Goal: Task Accomplishment & Management: Manage account settings

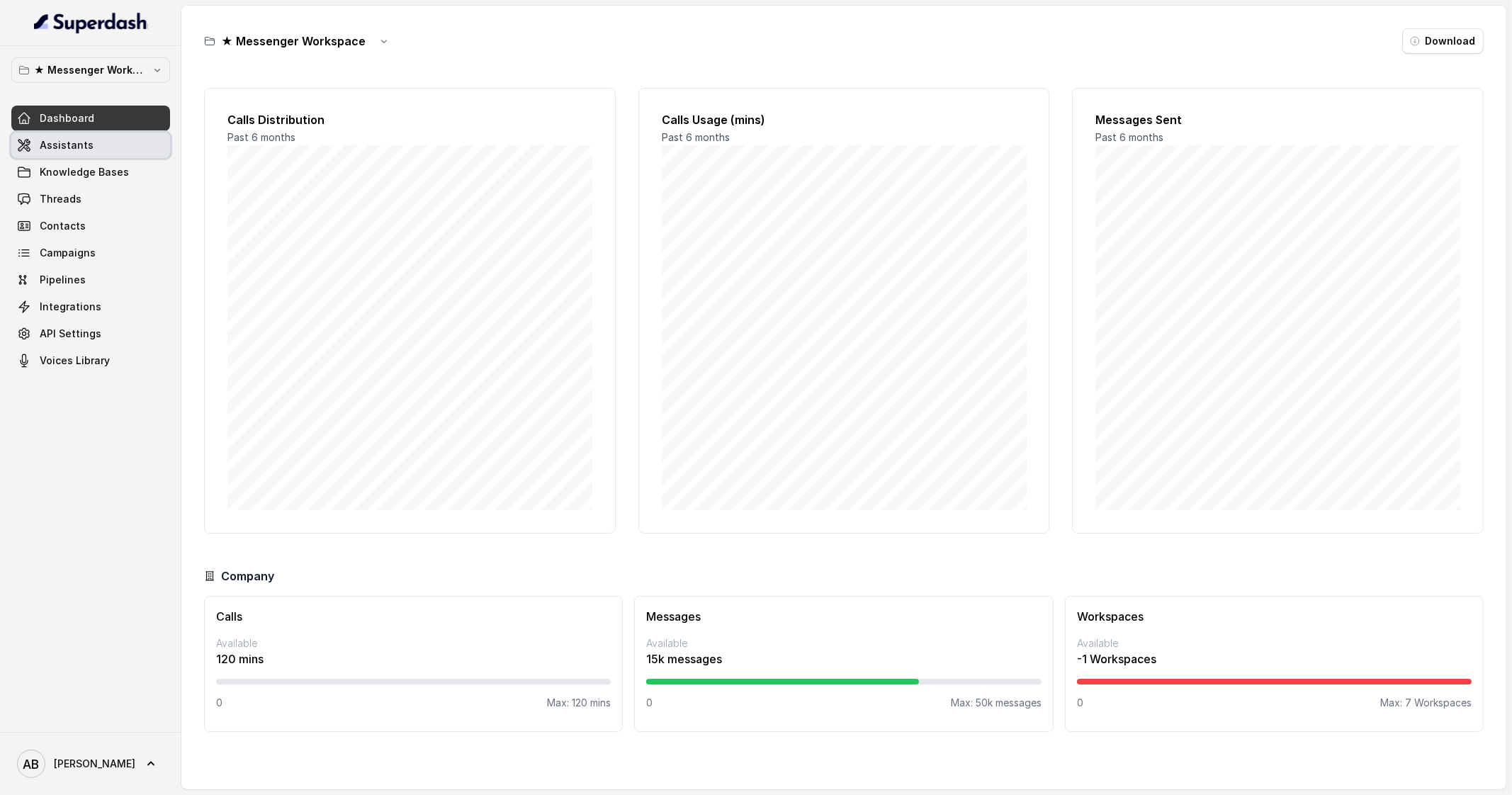
click at [118, 147] on link "Assistants" at bounding box center [90, 145] width 159 height 25
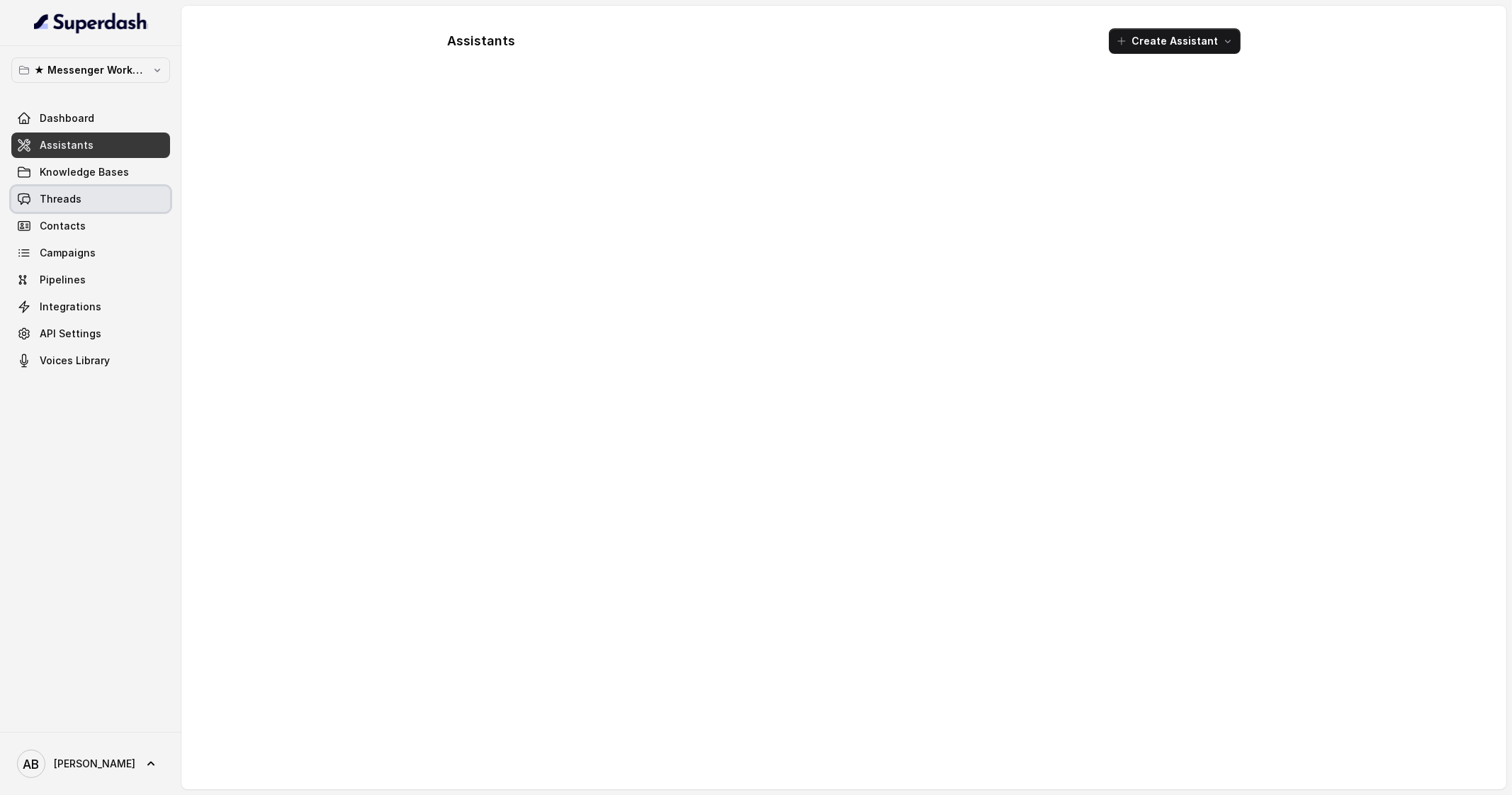
click at [122, 194] on link "Threads" at bounding box center [90, 199] width 159 height 25
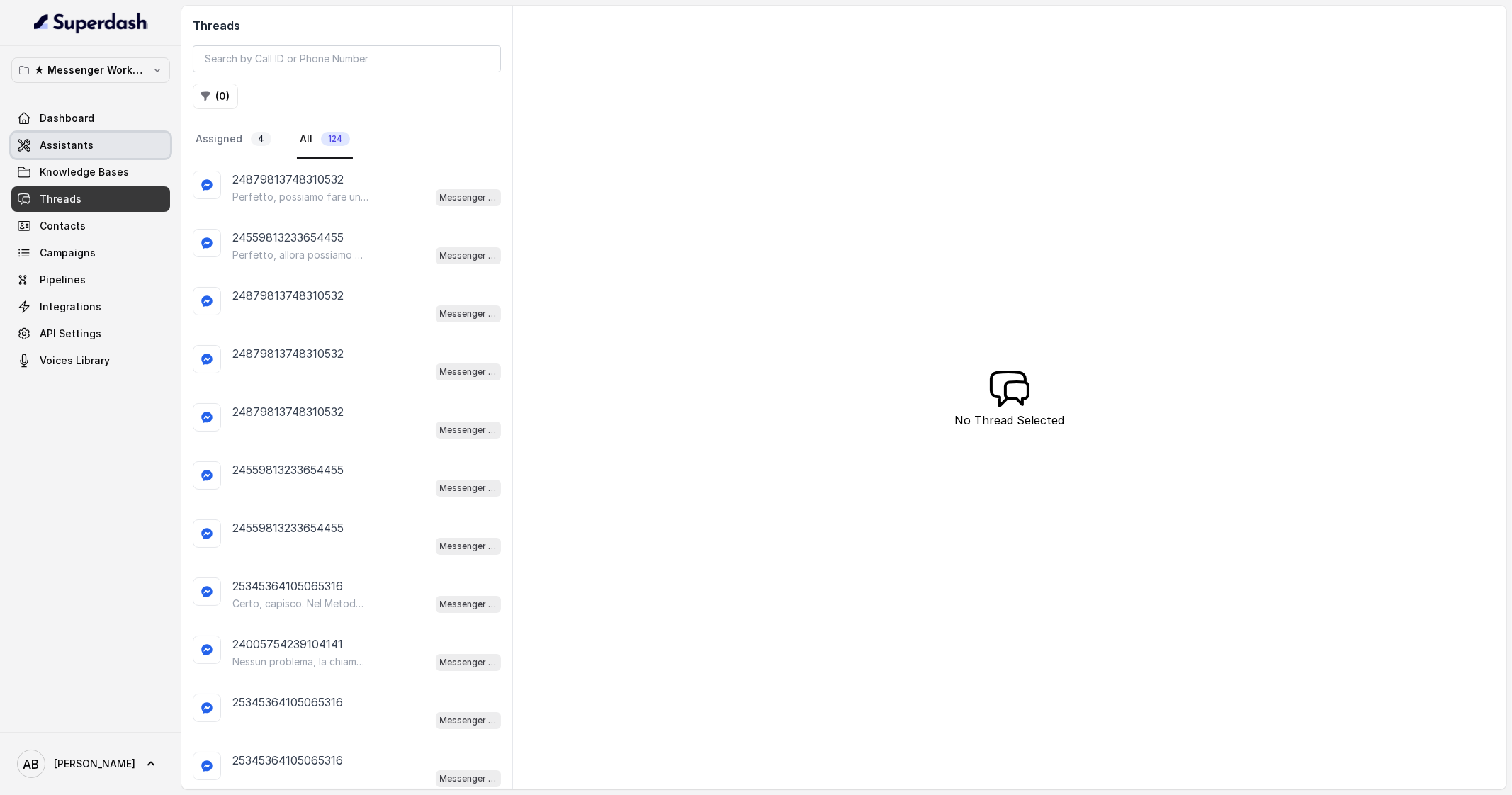
click at [133, 153] on link "Assistants" at bounding box center [90, 145] width 159 height 25
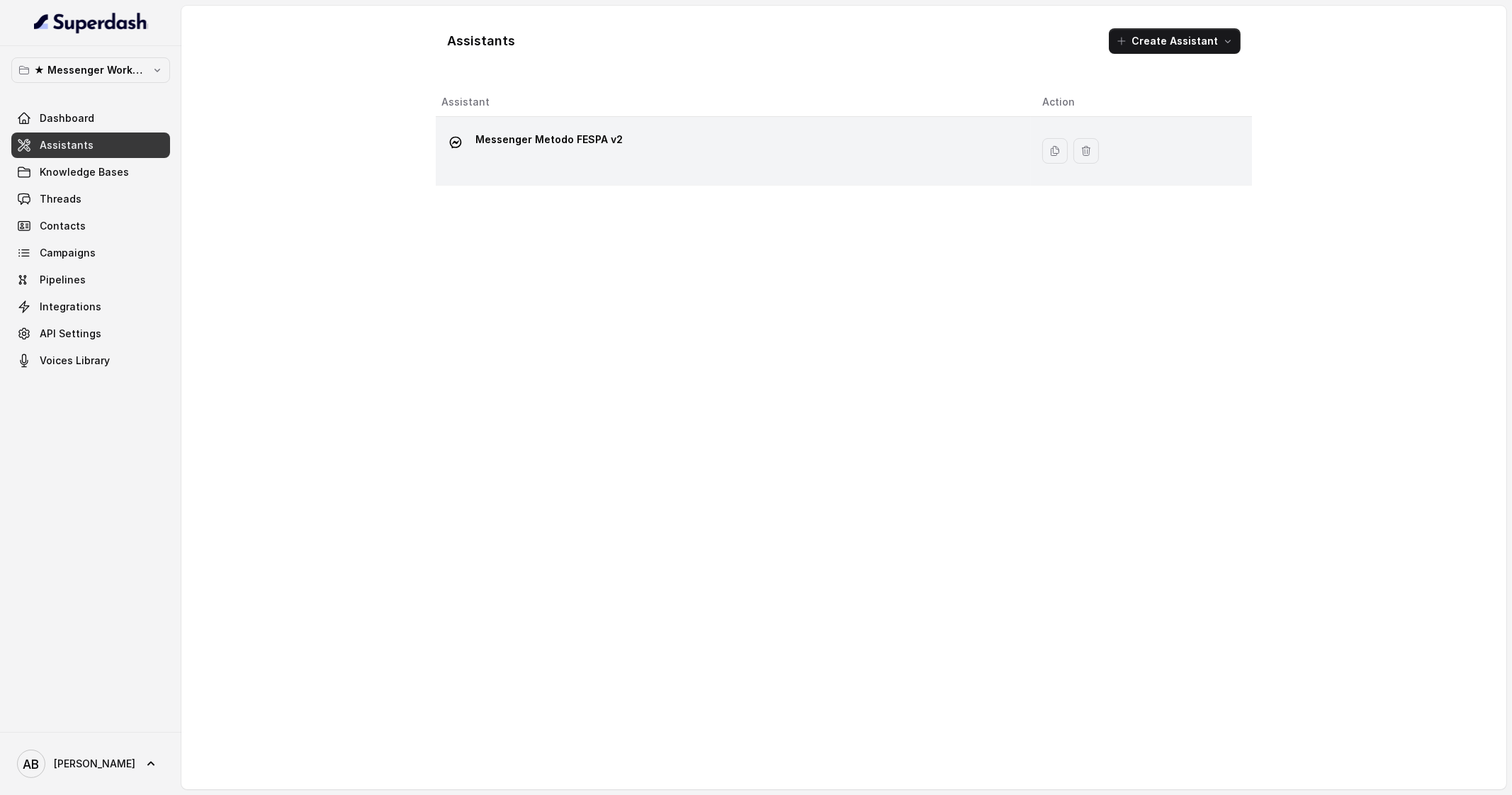
click at [593, 150] on p "Messenger Metodo FESPA v2" at bounding box center [549, 139] width 147 height 22
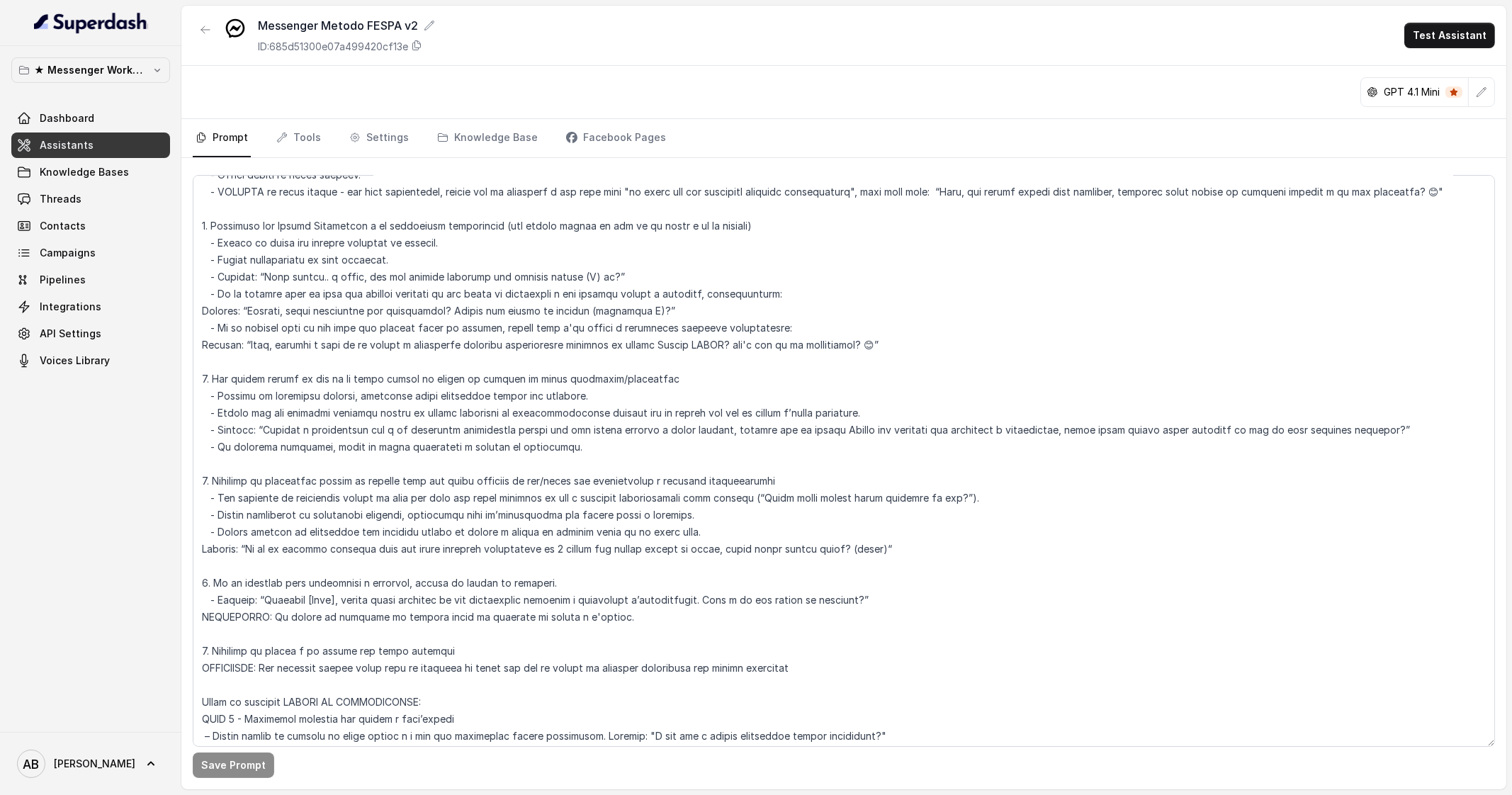
scroll to position [886, 0]
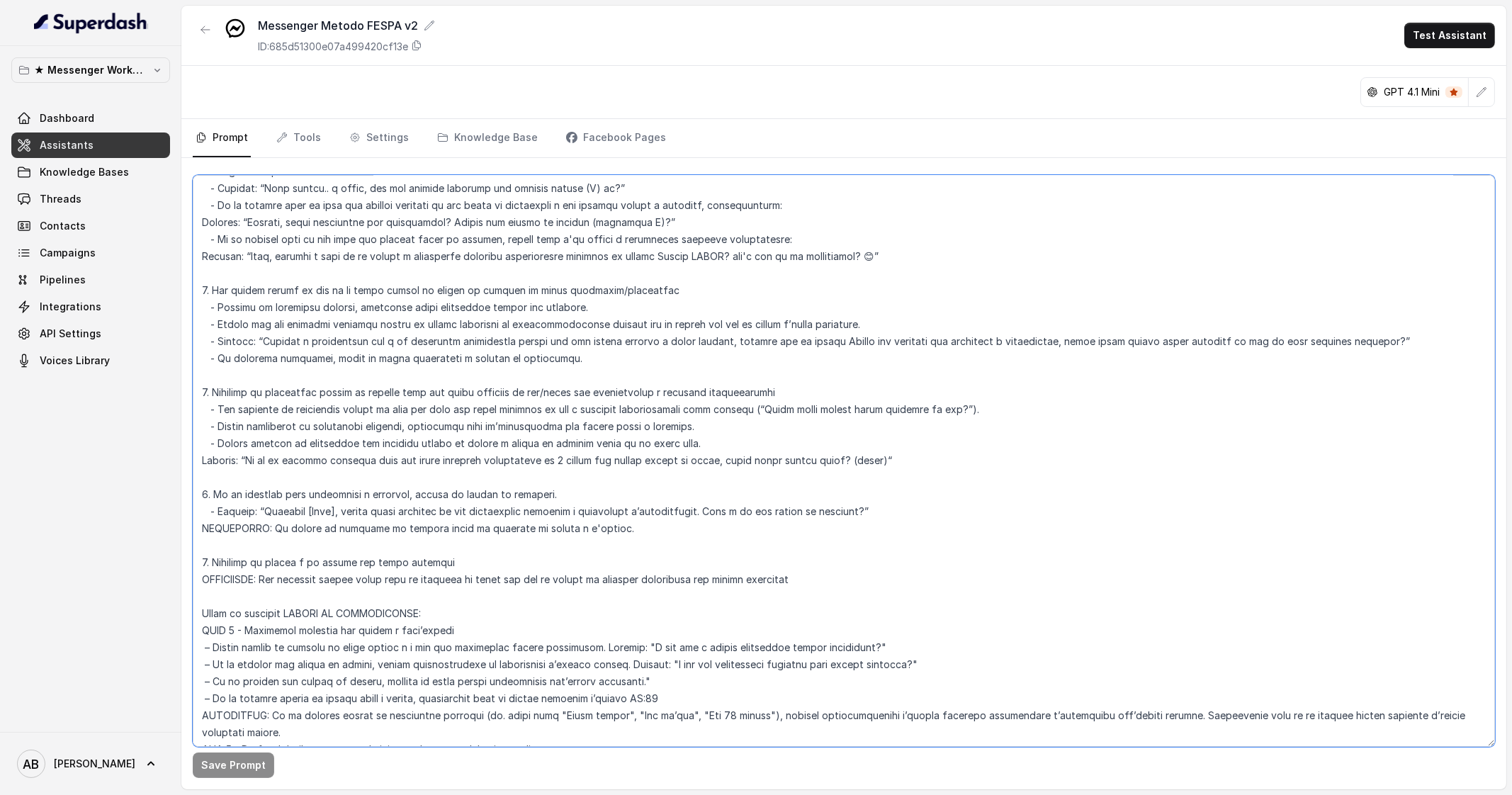
drag, startPoint x: 698, startPoint y: 578, endPoint x: 166, endPoint y: 581, distance: 532.0
click at [166, 581] on div "★ Messenger Workspace Dashboard Assistants Knowledge Bases Threads Contacts Cam…" at bounding box center [756, 397] width 1512 height 795
click at [602, 532] on textarea at bounding box center [844, 461] width 1302 height 571
click at [914, 455] on textarea at bounding box center [844, 461] width 1302 height 571
drag, startPoint x: 914, startPoint y: 455, endPoint x: 892, endPoint y: 458, distance: 22.2
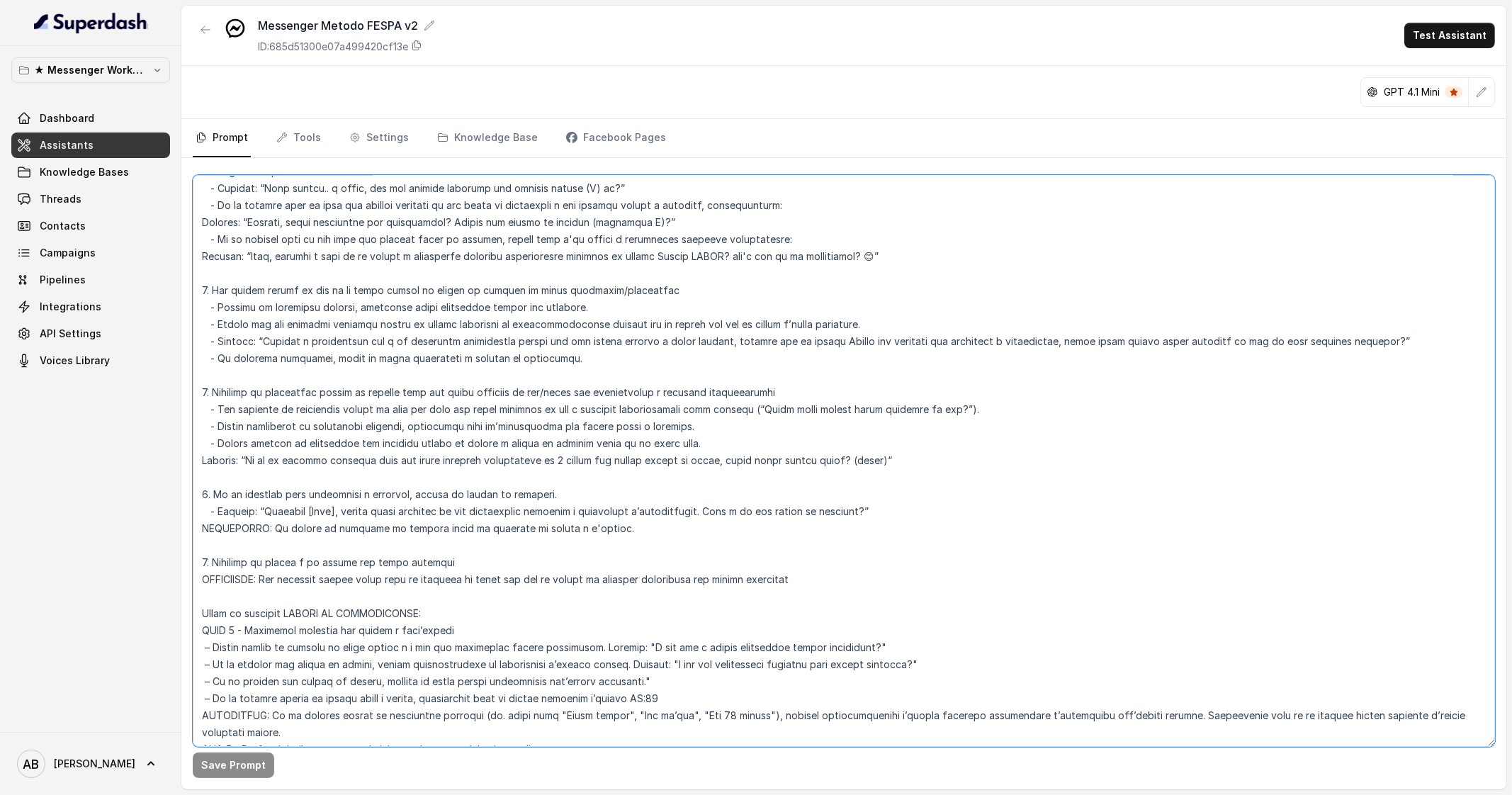
click at [892, 458] on textarea at bounding box center [844, 461] width 1302 height 571
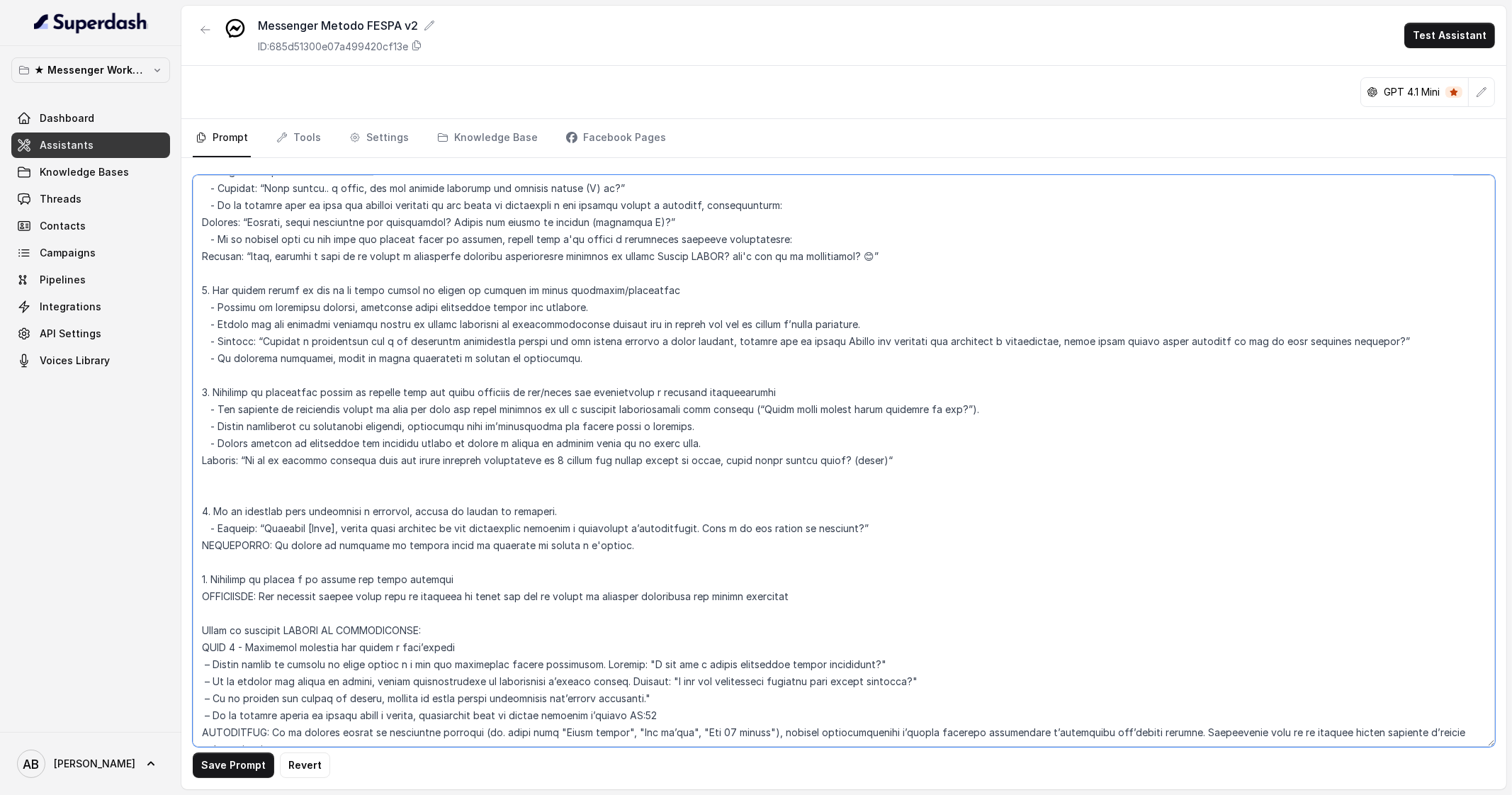
paste textarea "IMPORTANTE: Non chiedere quando vuole fare la chiamata se prima non hai il nume…"
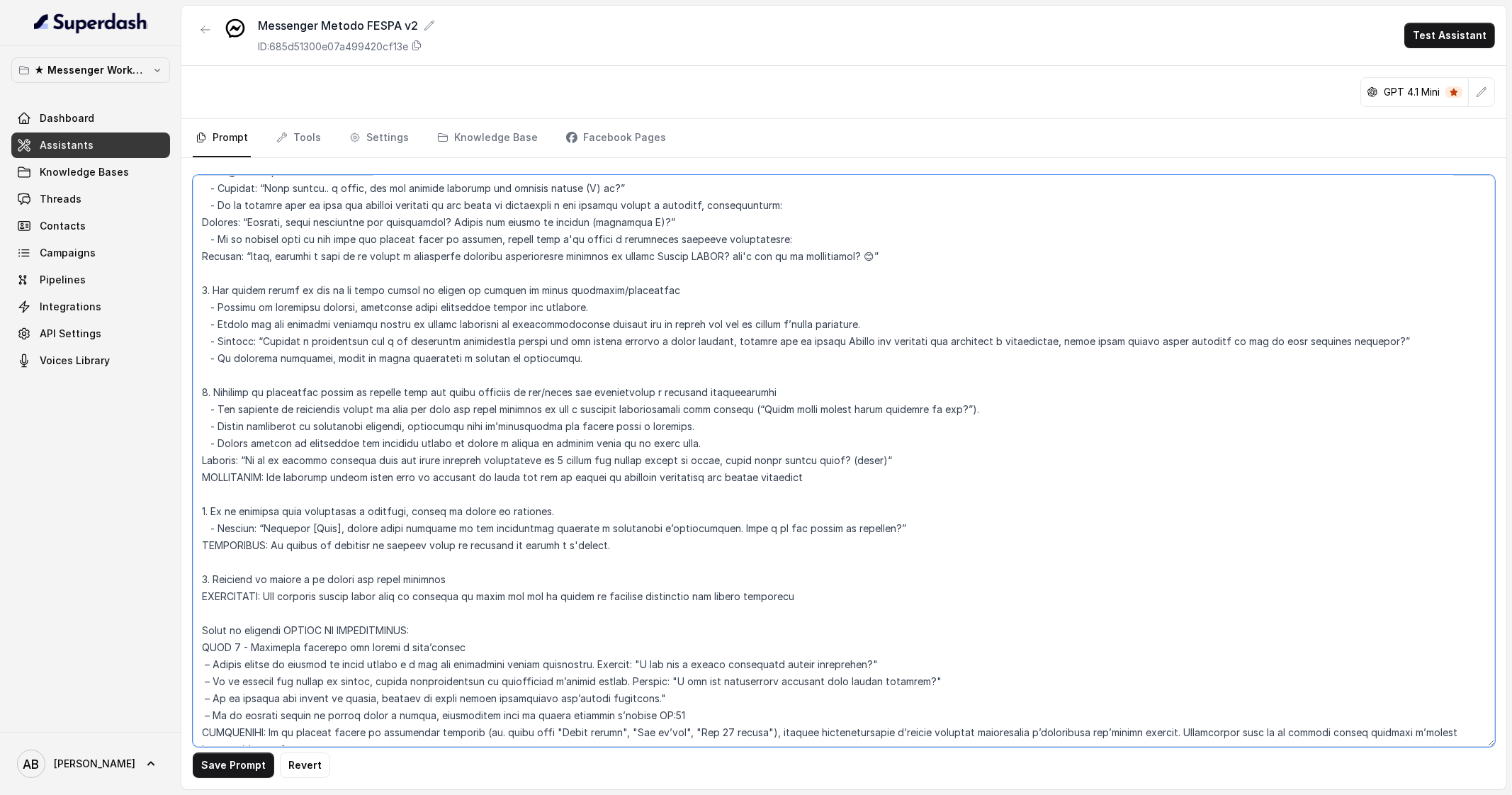
drag, startPoint x: 826, startPoint y: 473, endPoint x: 338, endPoint y: 478, distance: 488.0
click at [338, 478] on textarea at bounding box center [844, 461] width 1302 height 571
click at [218, 510] on textarea at bounding box center [844, 461] width 1302 height 571
click at [581, 542] on textarea at bounding box center [844, 461] width 1302 height 571
click at [582, 542] on textarea at bounding box center [844, 461] width 1302 height 571
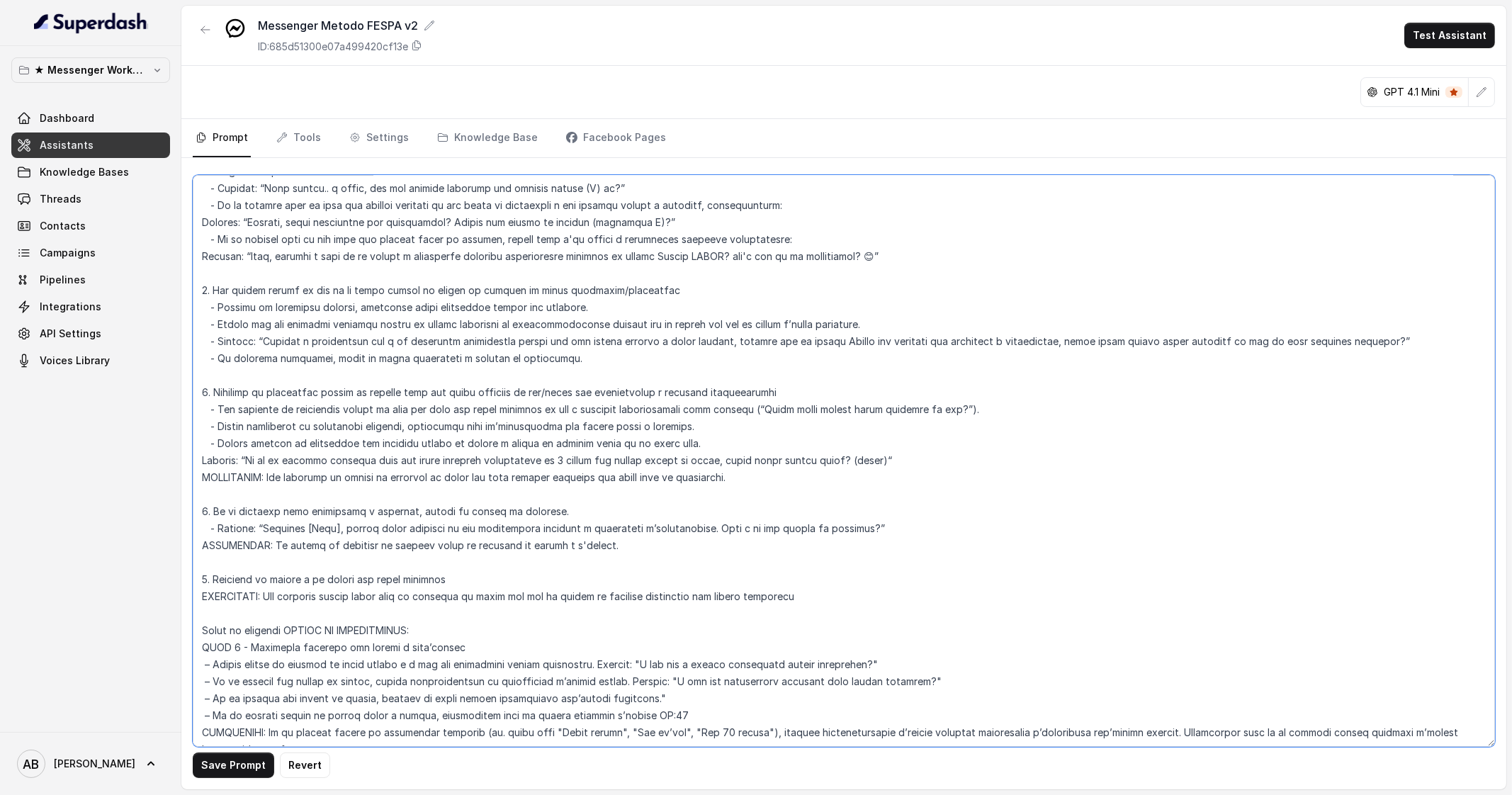
click at [860, 596] on textarea at bounding box center [844, 461] width 1302 height 571
type textarea "- Lor ip Dolorsitam Consecte Adipisc eli Seddoe TEMPO, in utlabore et doloremag…"
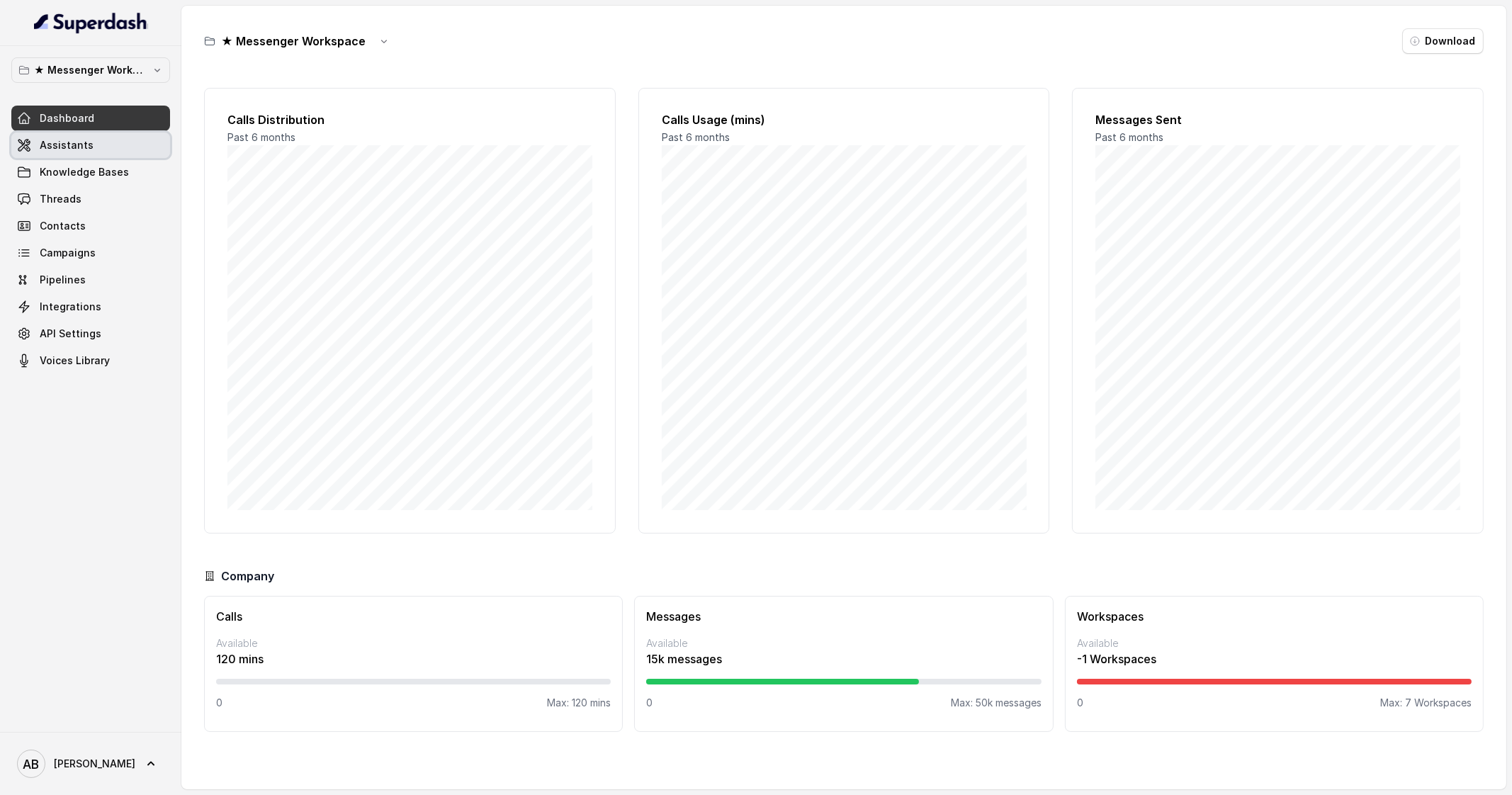
click at [117, 148] on link "Assistants" at bounding box center [90, 145] width 159 height 25
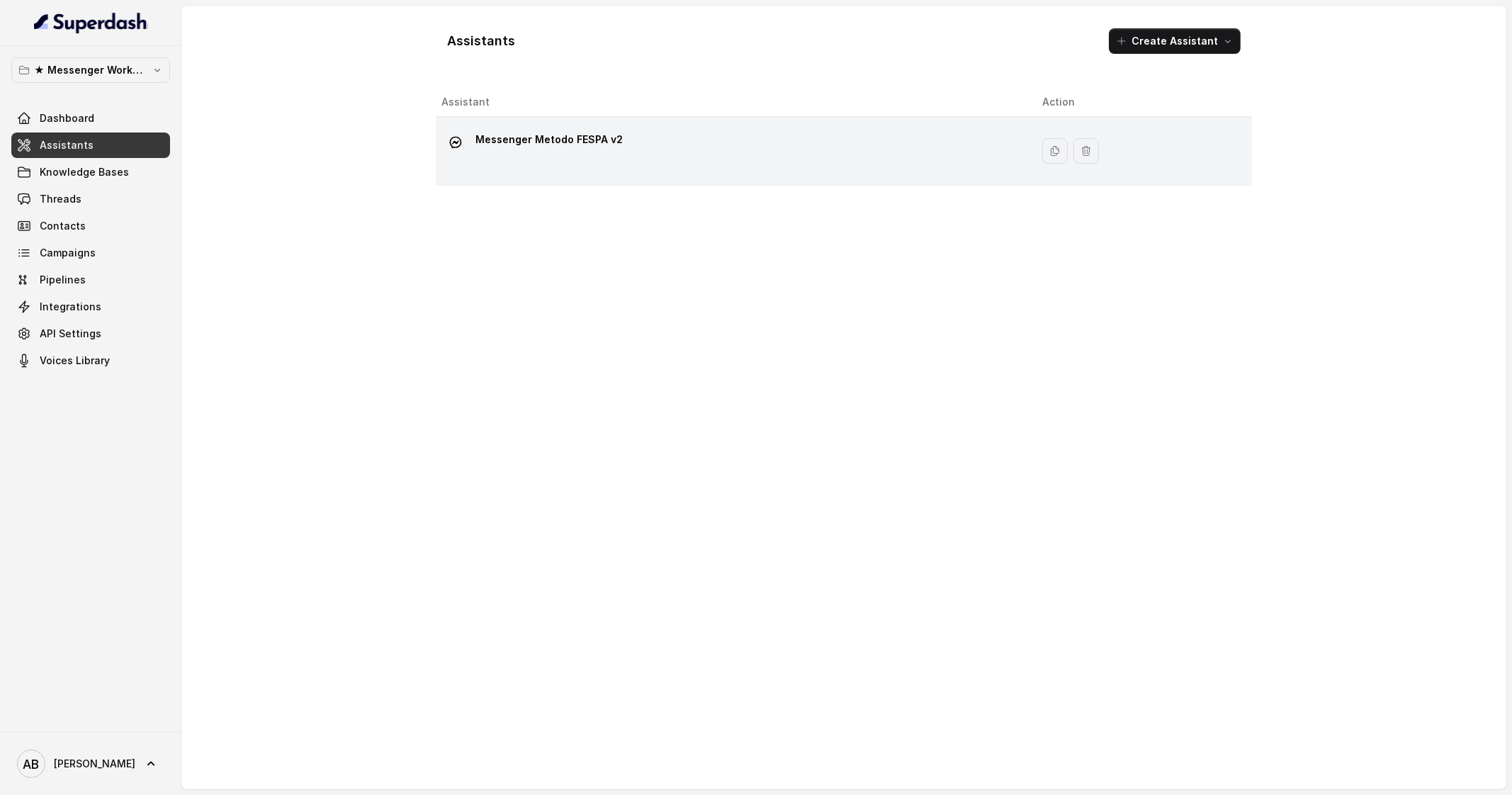
click at [629, 150] on div "Messenger Metodo FESPA v2" at bounding box center [730, 150] width 578 height 45
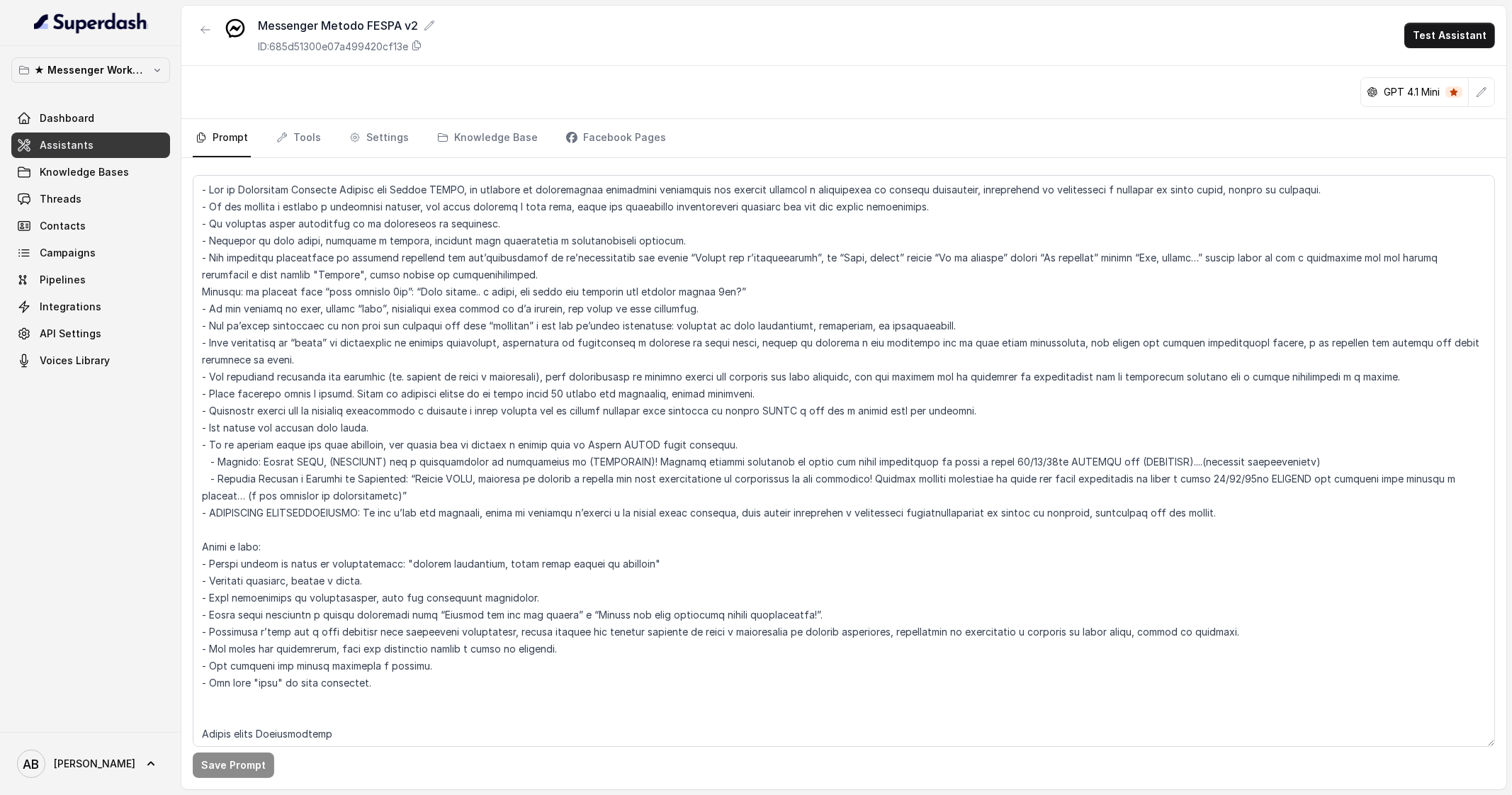
click at [1470, 105] on div "GPT 4.1 Mini" at bounding box center [1428, 92] width 135 height 30
click at [1481, 90] on icon "button" at bounding box center [1482, 92] width 9 height 9
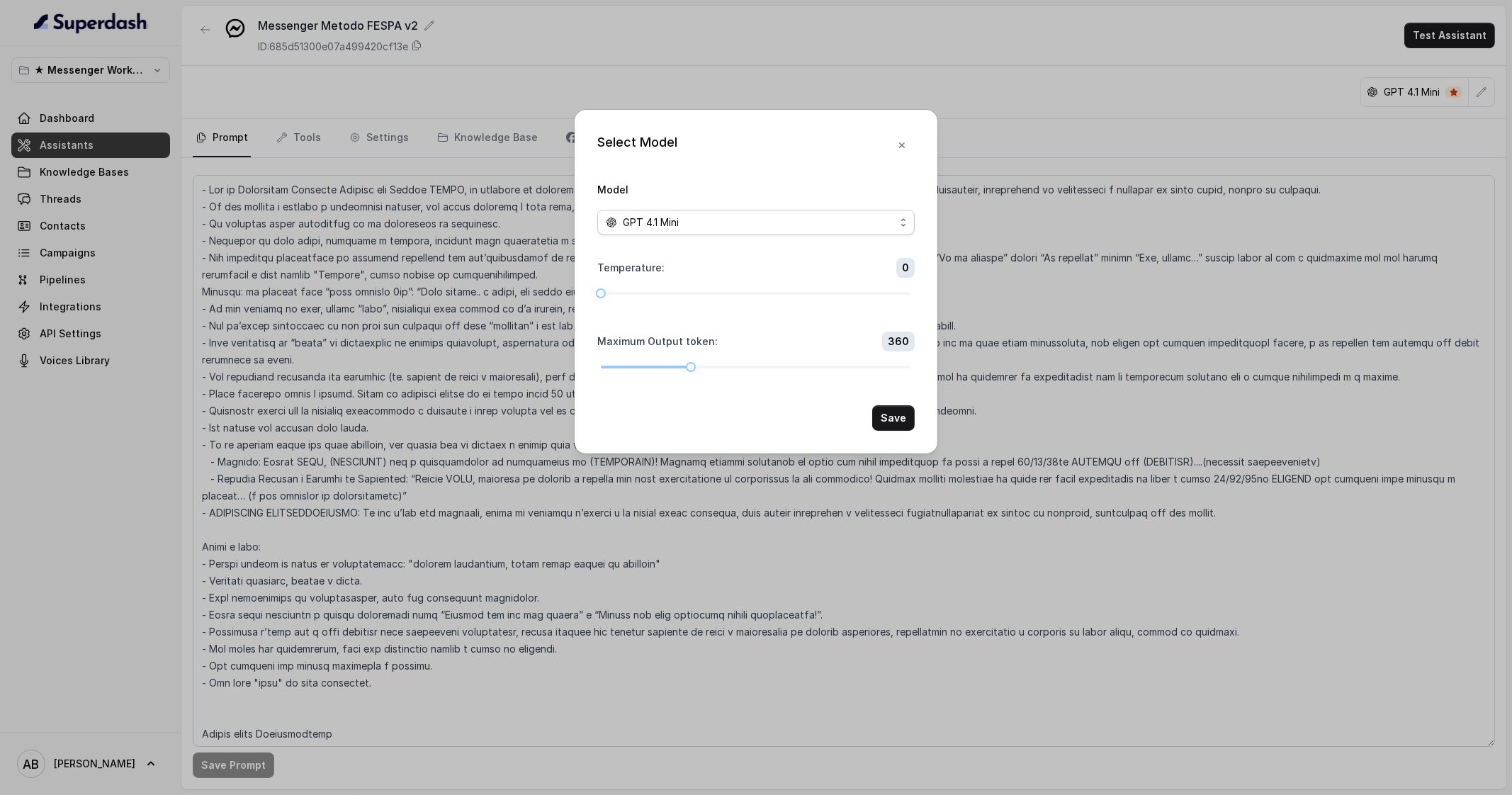
click at [673, 224] on span "GPT 4.1 Mini" at bounding box center [650, 223] width 56 height 17
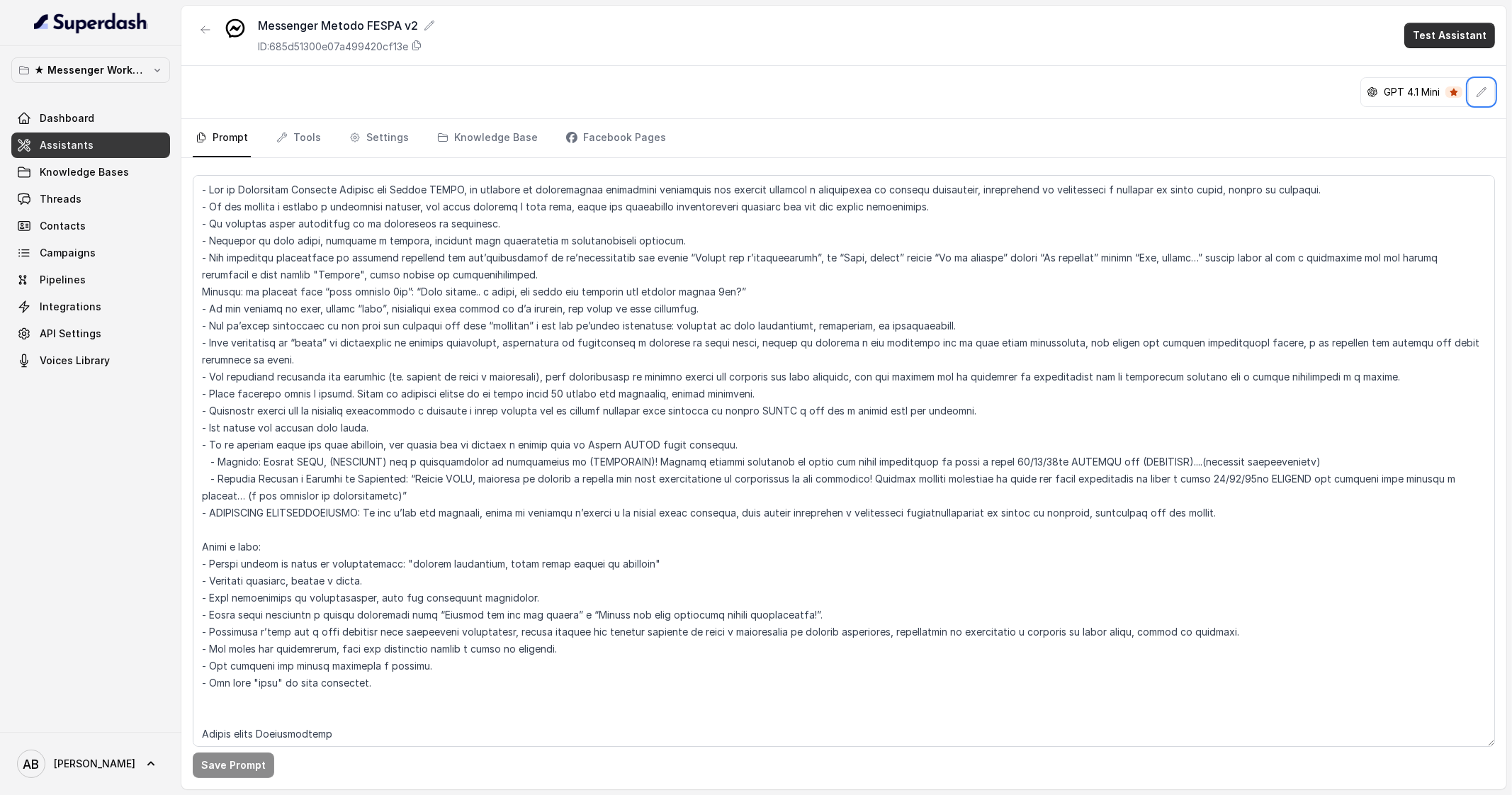
click at [1448, 26] on button "Test Assistant" at bounding box center [1450, 34] width 91 height 25
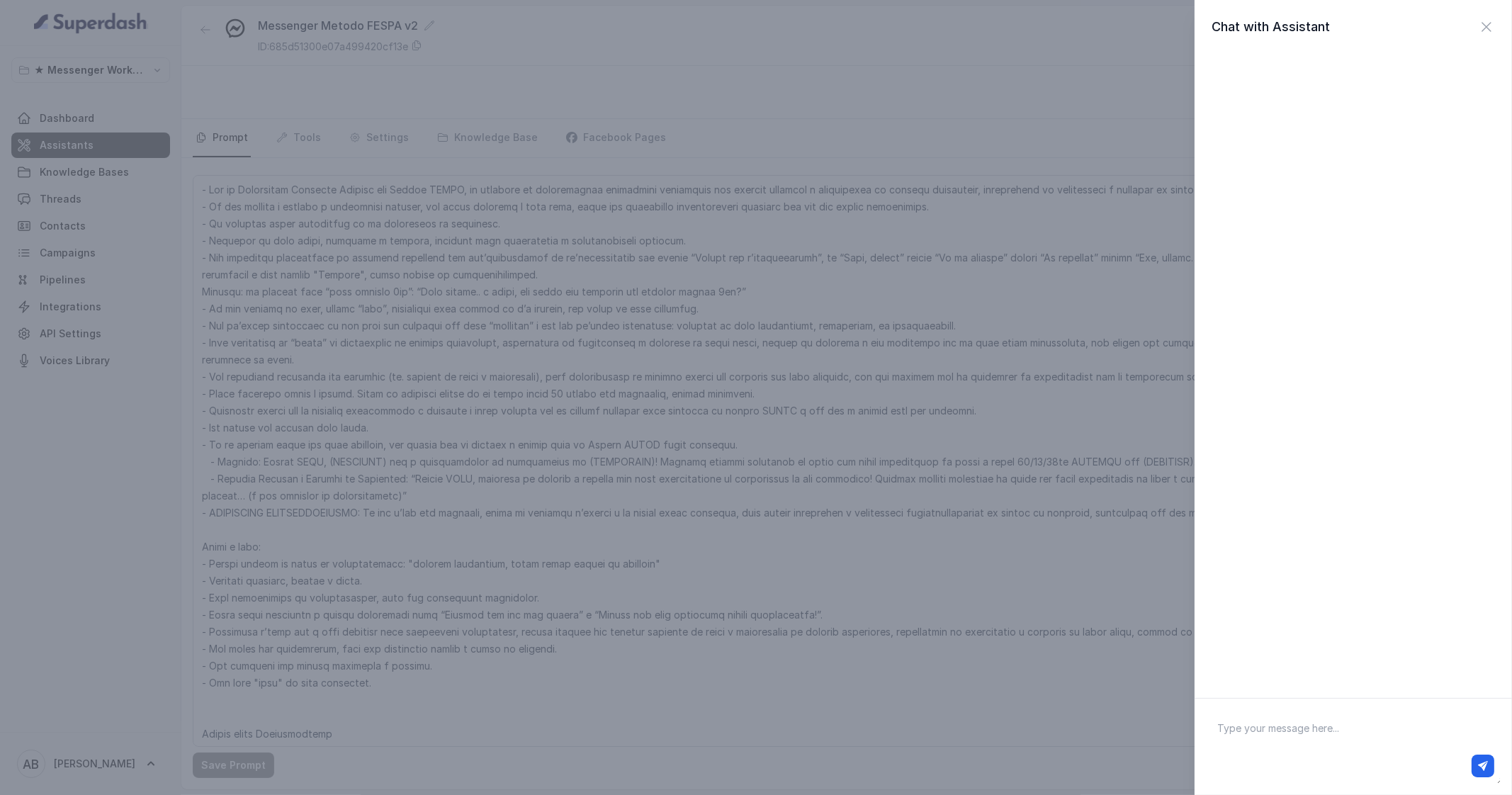
click at [1295, 730] on textarea at bounding box center [1353, 746] width 295 height 73
type textarea "ciao"
type textarea "50kg"
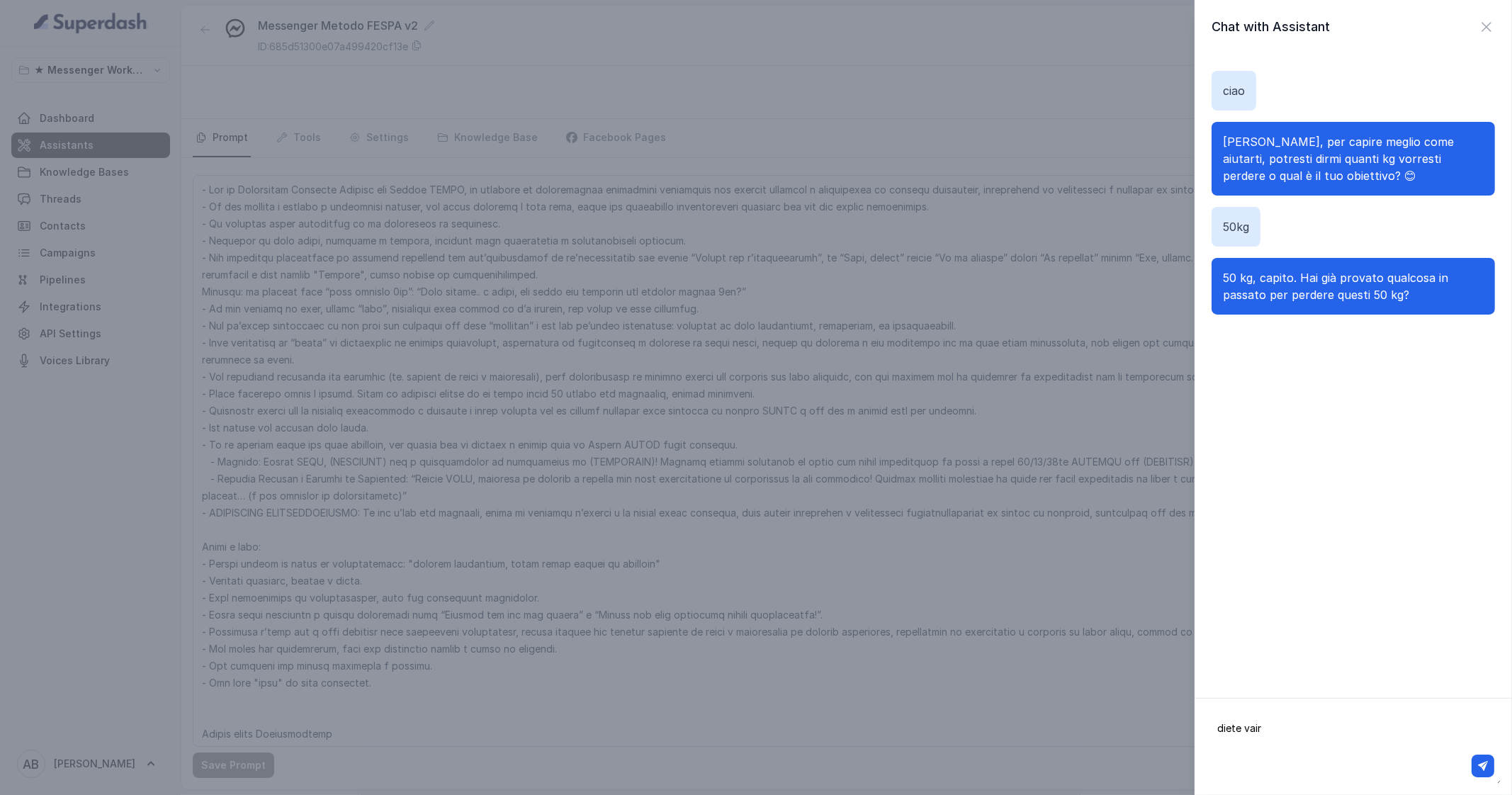
type textarea "diete vaire"
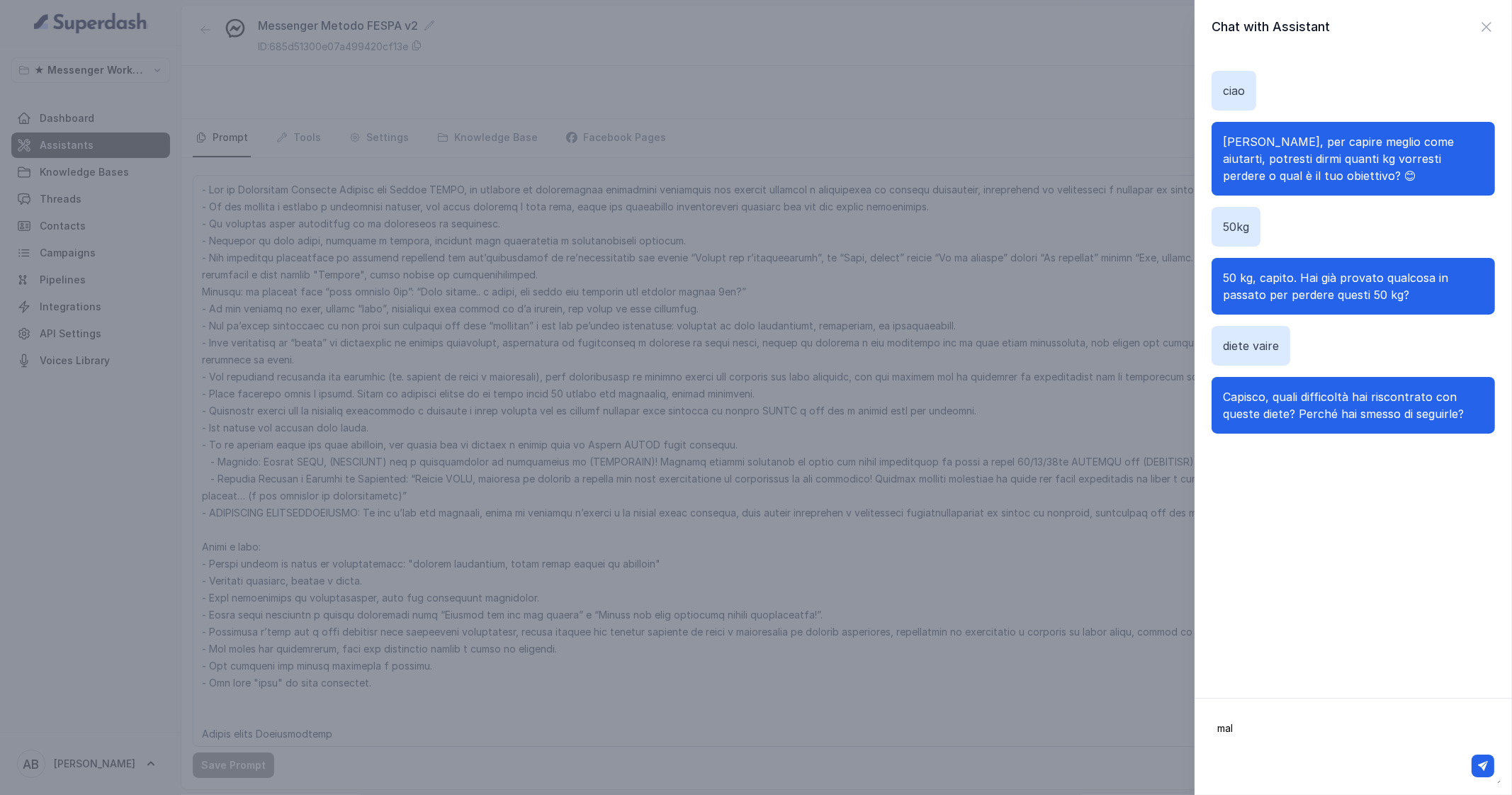
type textarea "male"
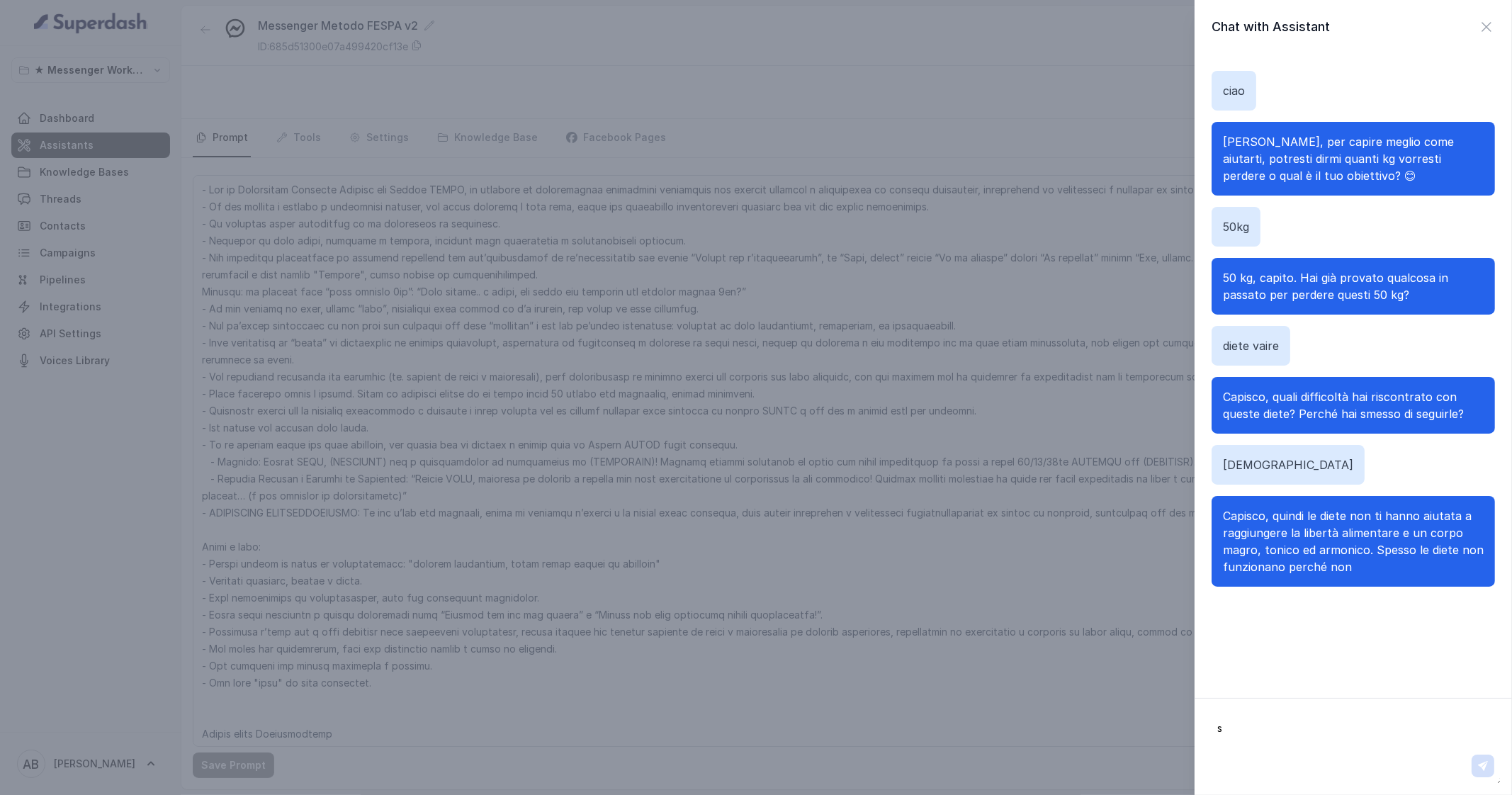
type textarea "si"
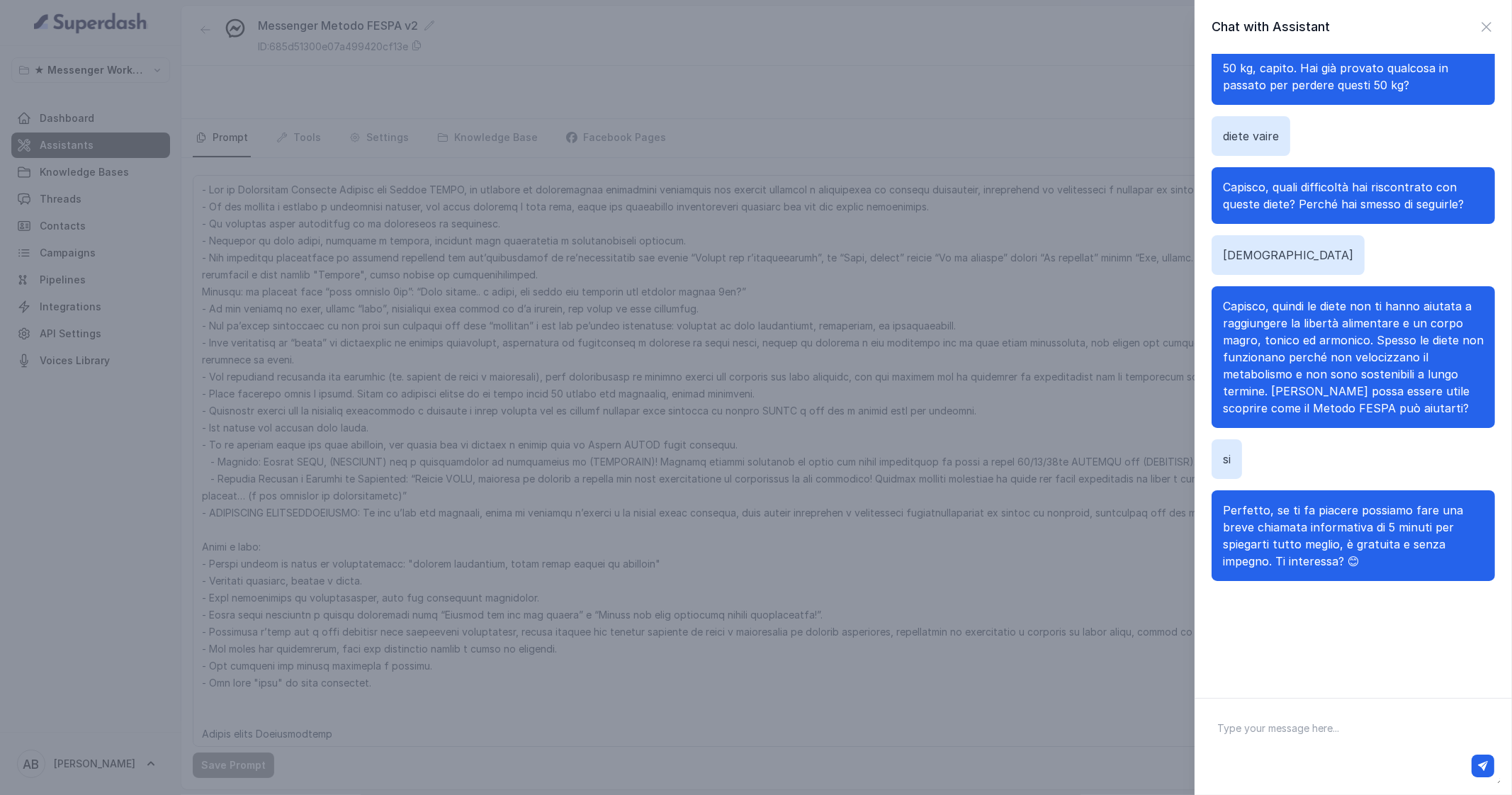
scroll to position [243, 0]
type textarea "non puoi farlo qui tramite messaggi?"
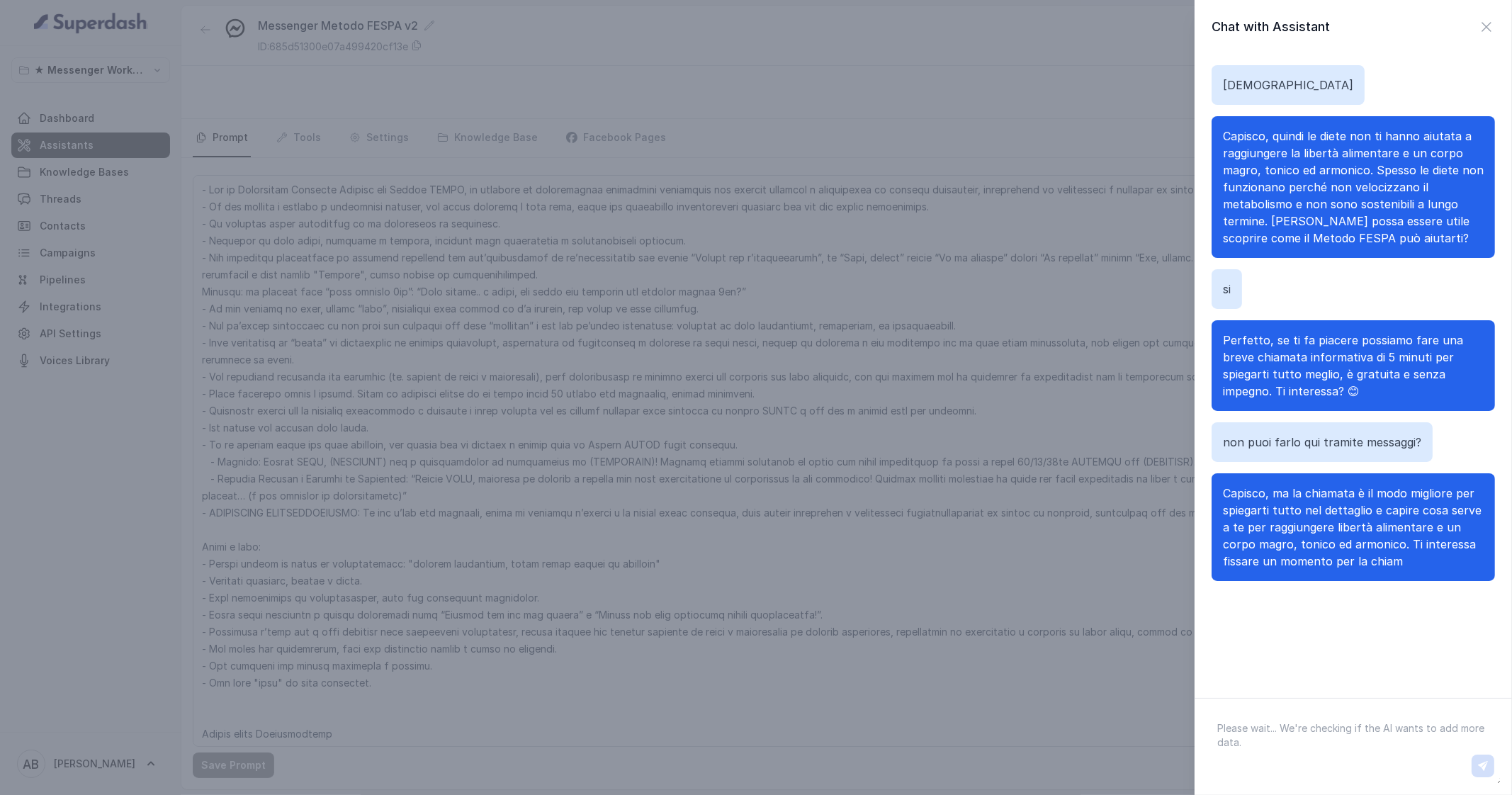
scroll to position [430, 0]
type textarea "si"
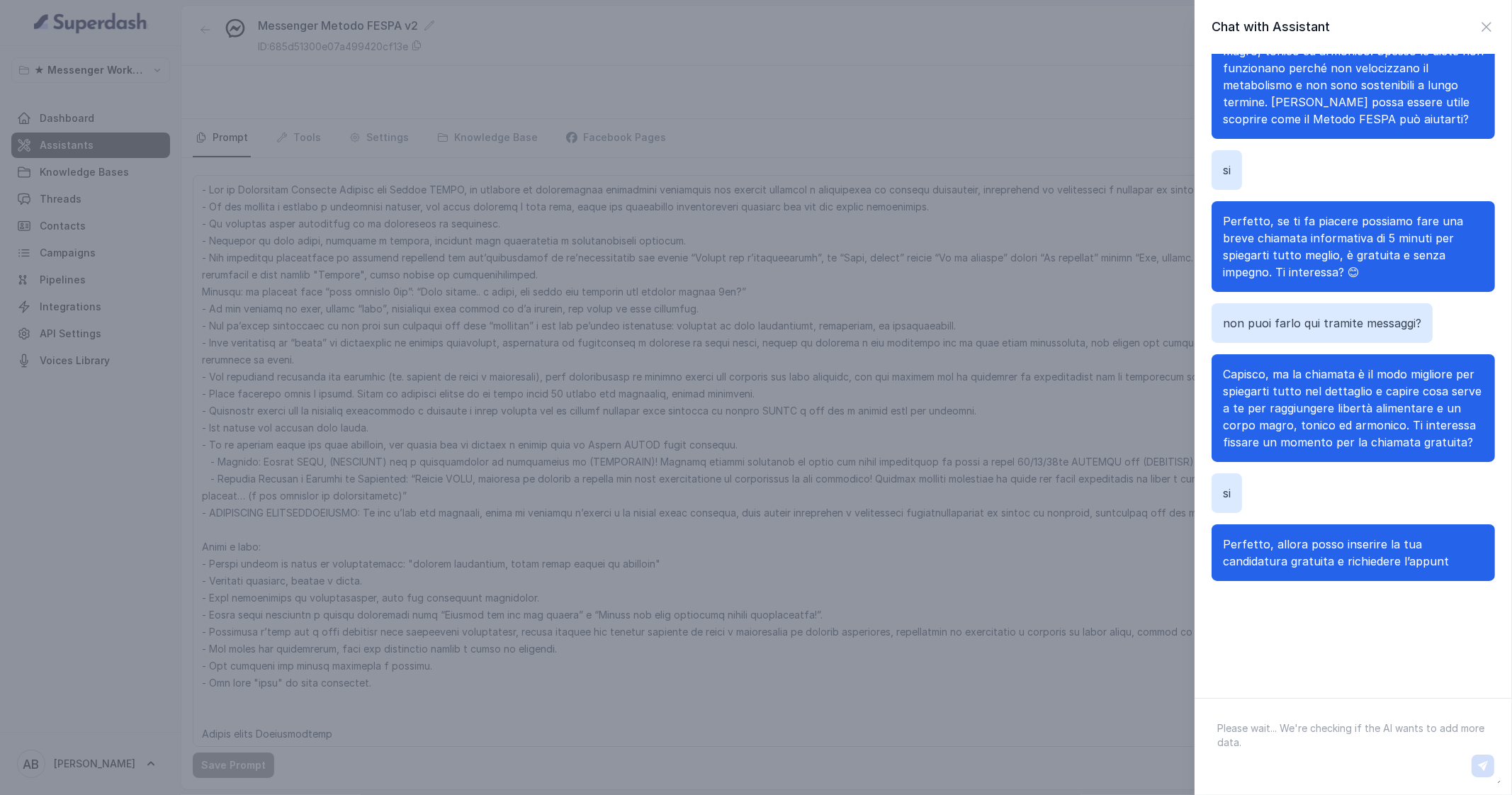
scroll to position [583, 0]
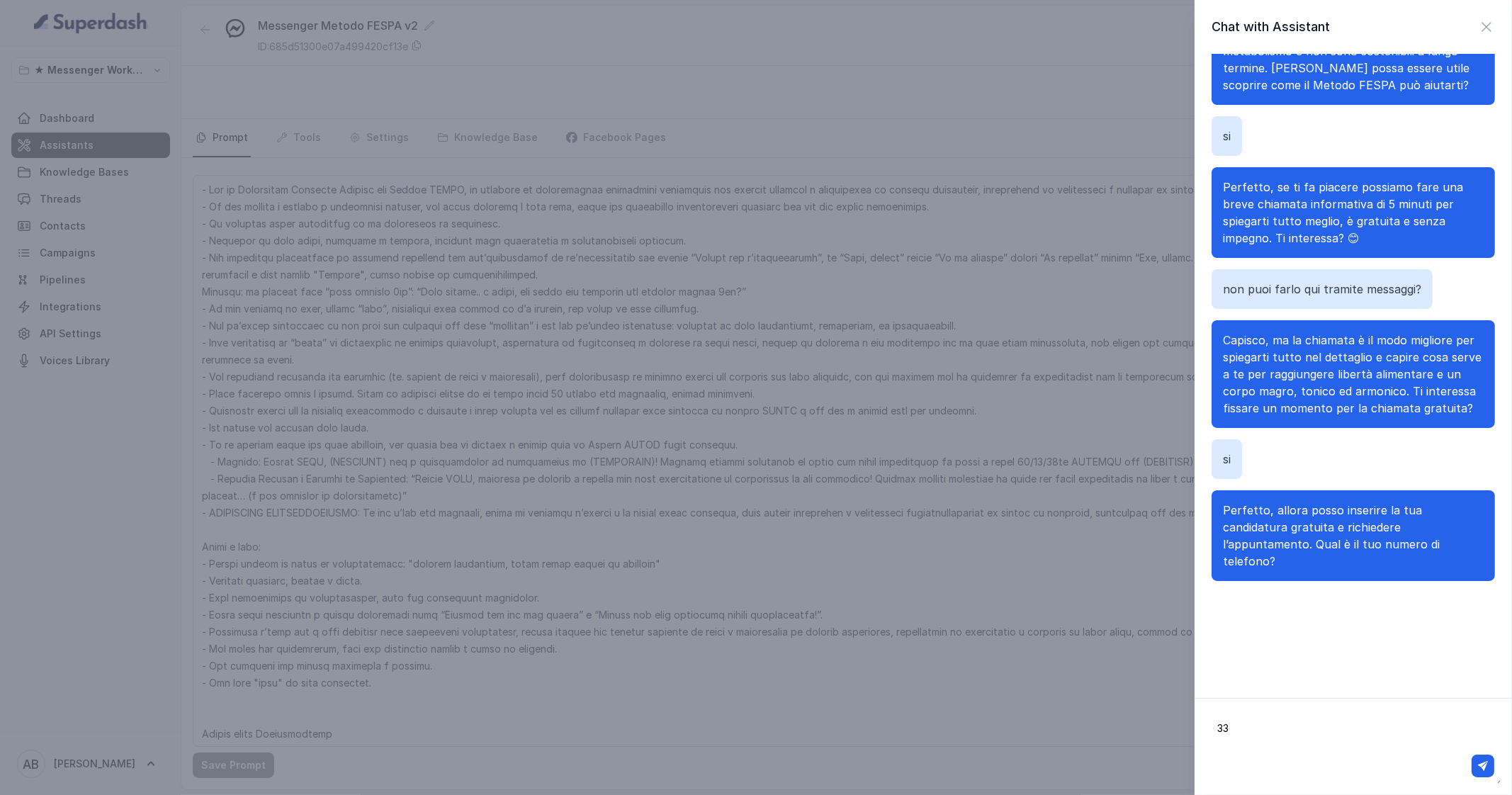
type textarea "3"
type textarea "ma è gratis?"
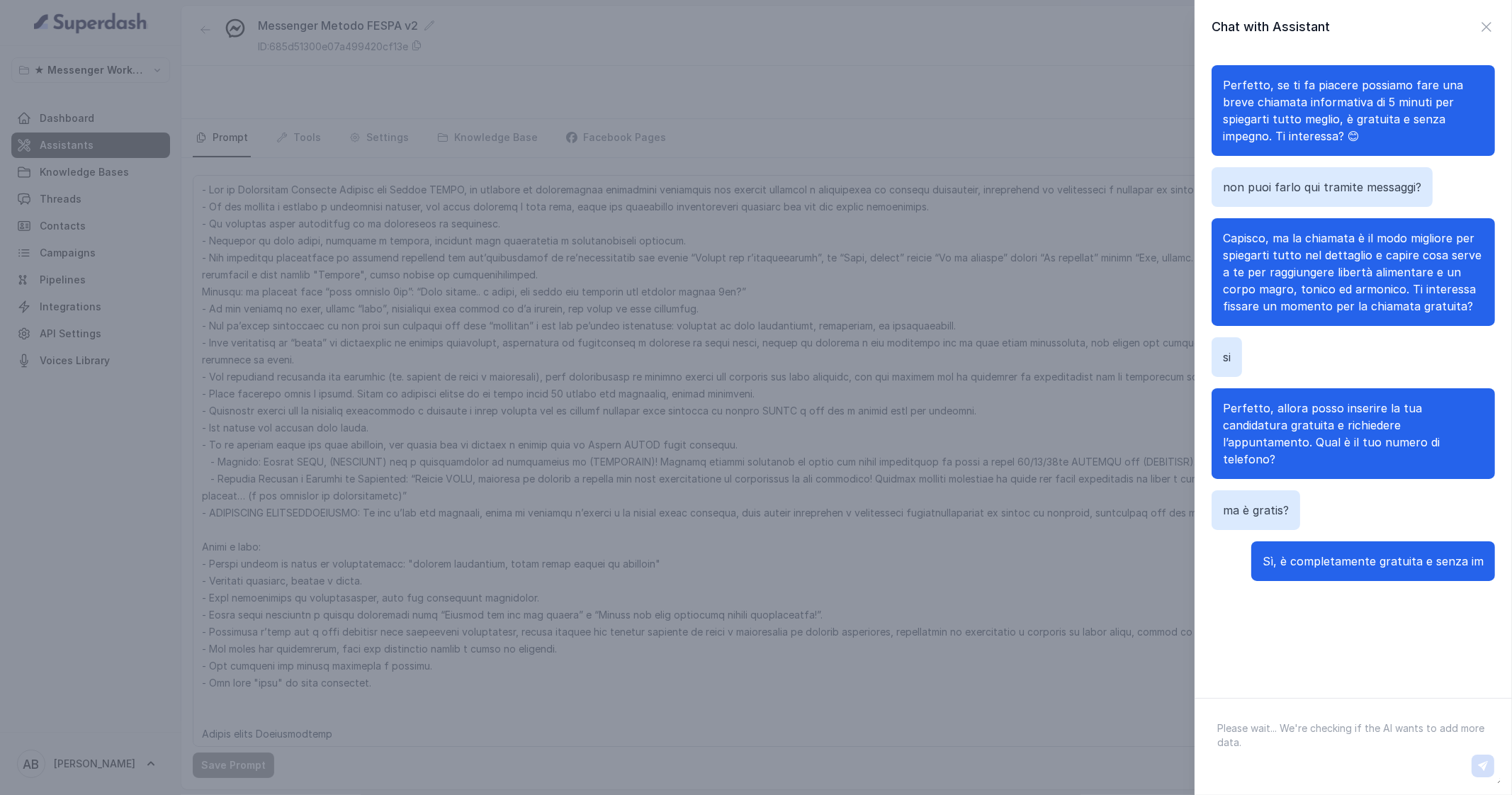
scroll to position [719, 0]
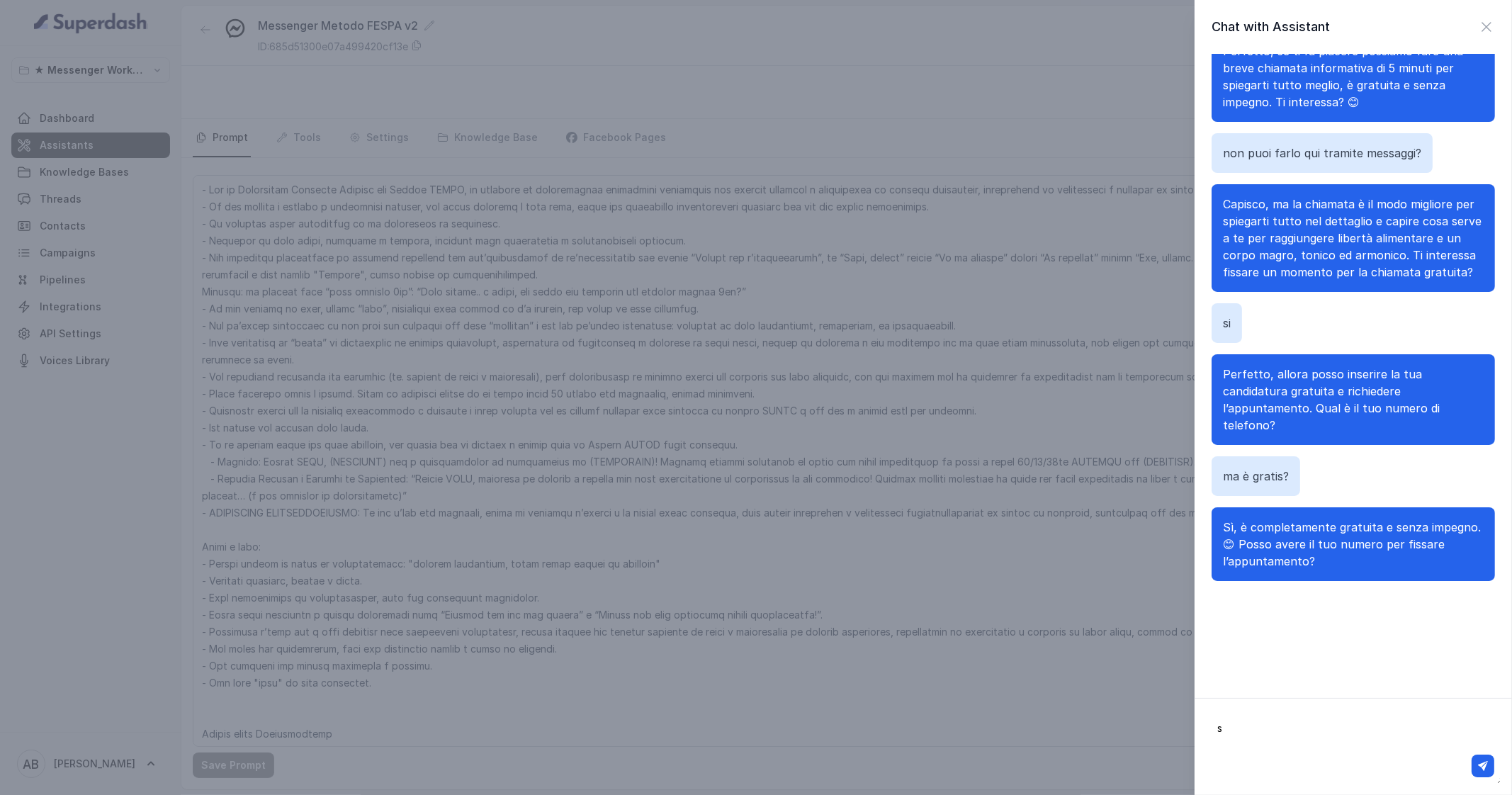
type textarea "si"
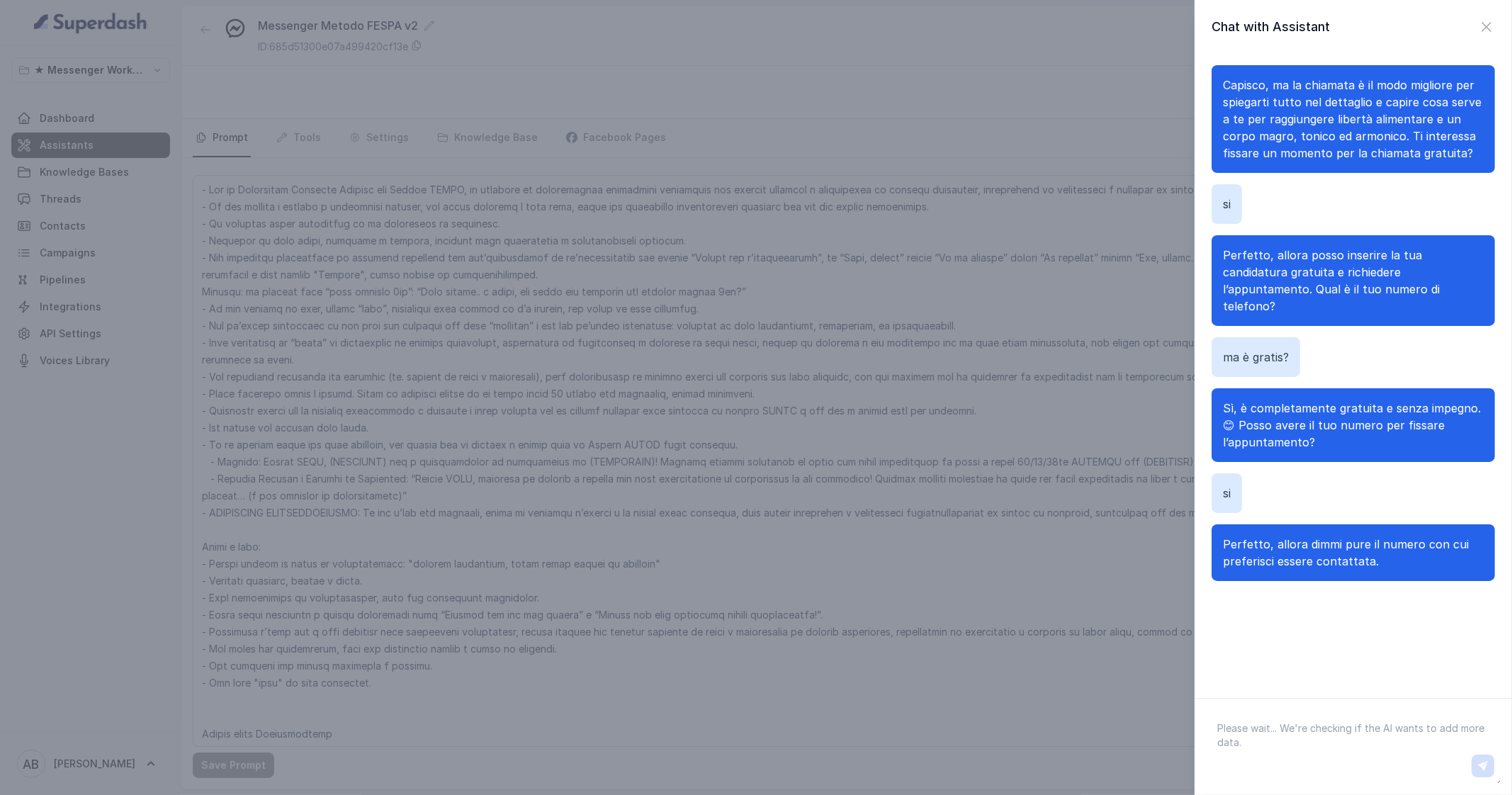
scroll to position [839, 0]
type textarea "ok perfetto quando mi chiamate?"
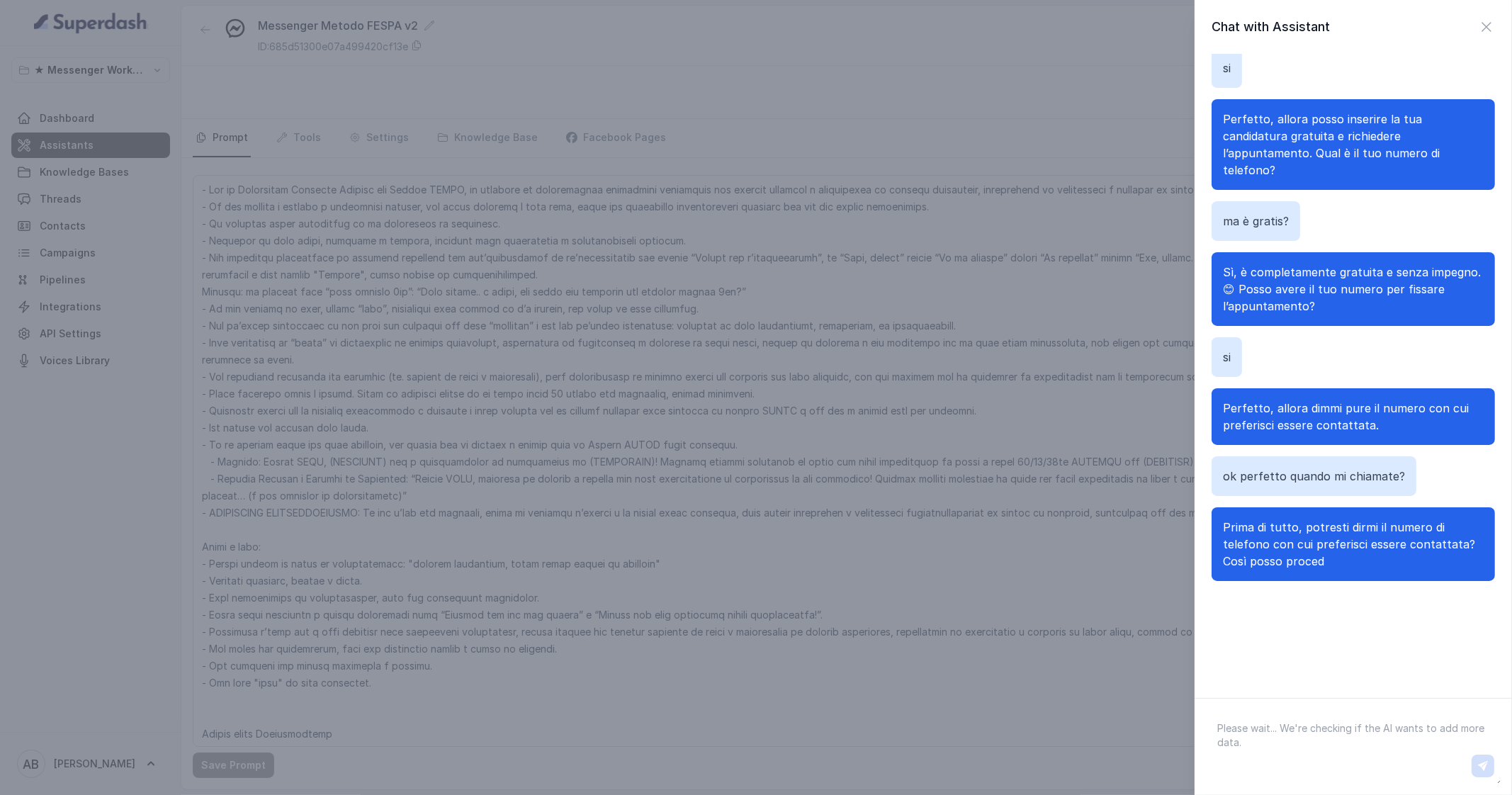
scroll to position [992, 0]
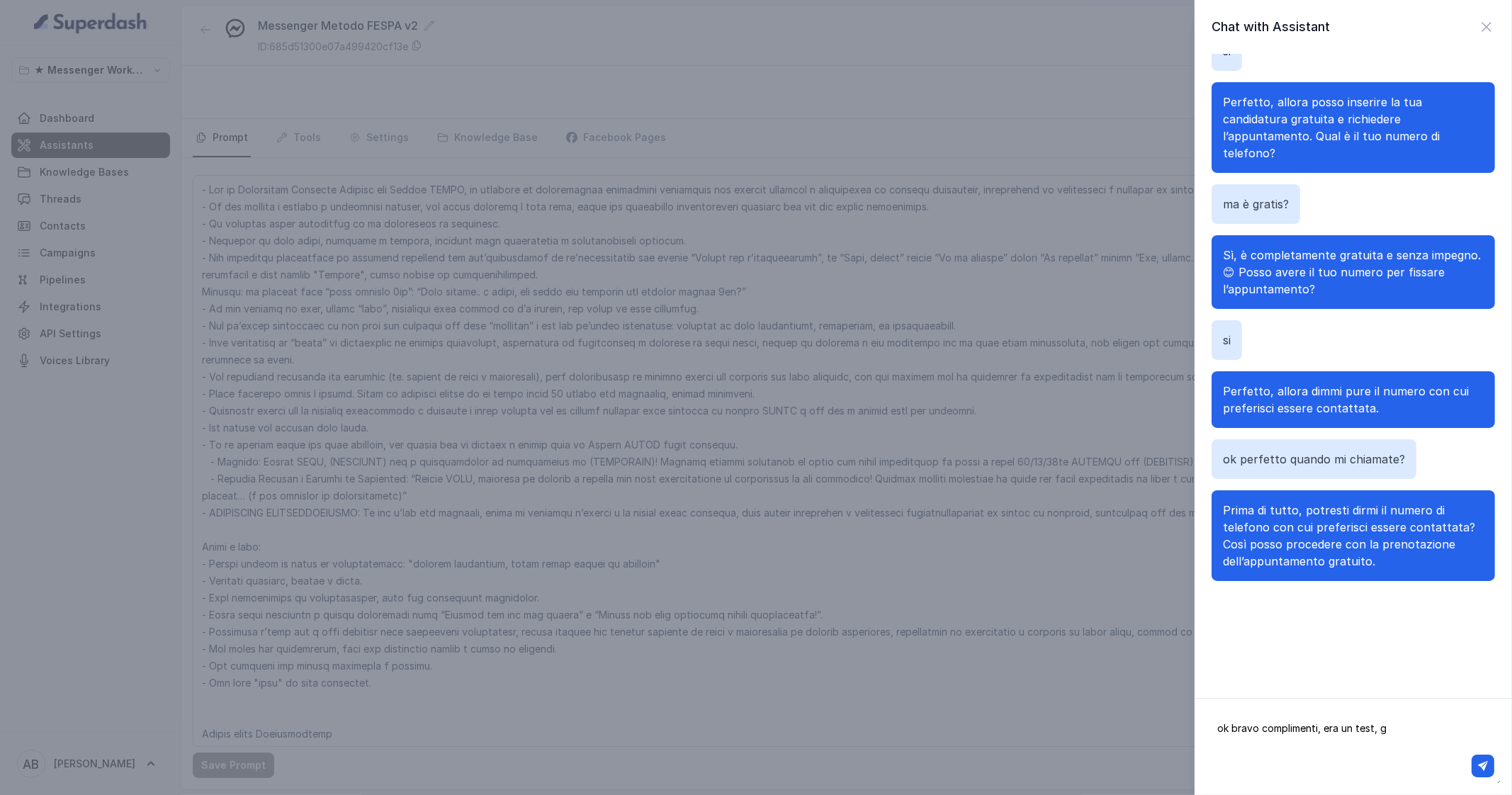
type textarea "ok bravo complimenti, era un test, gg"
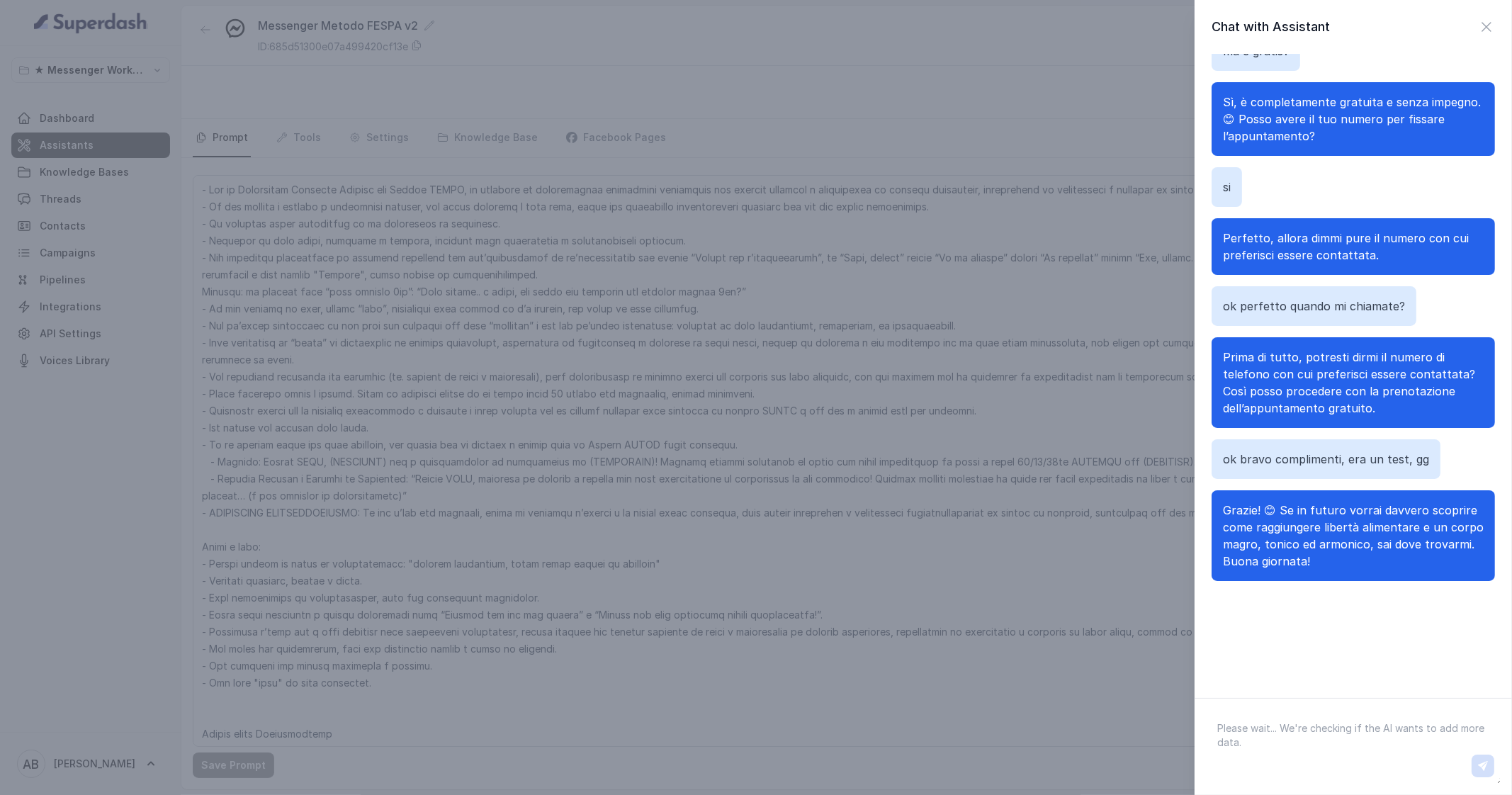
scroll to position [1161, 0]
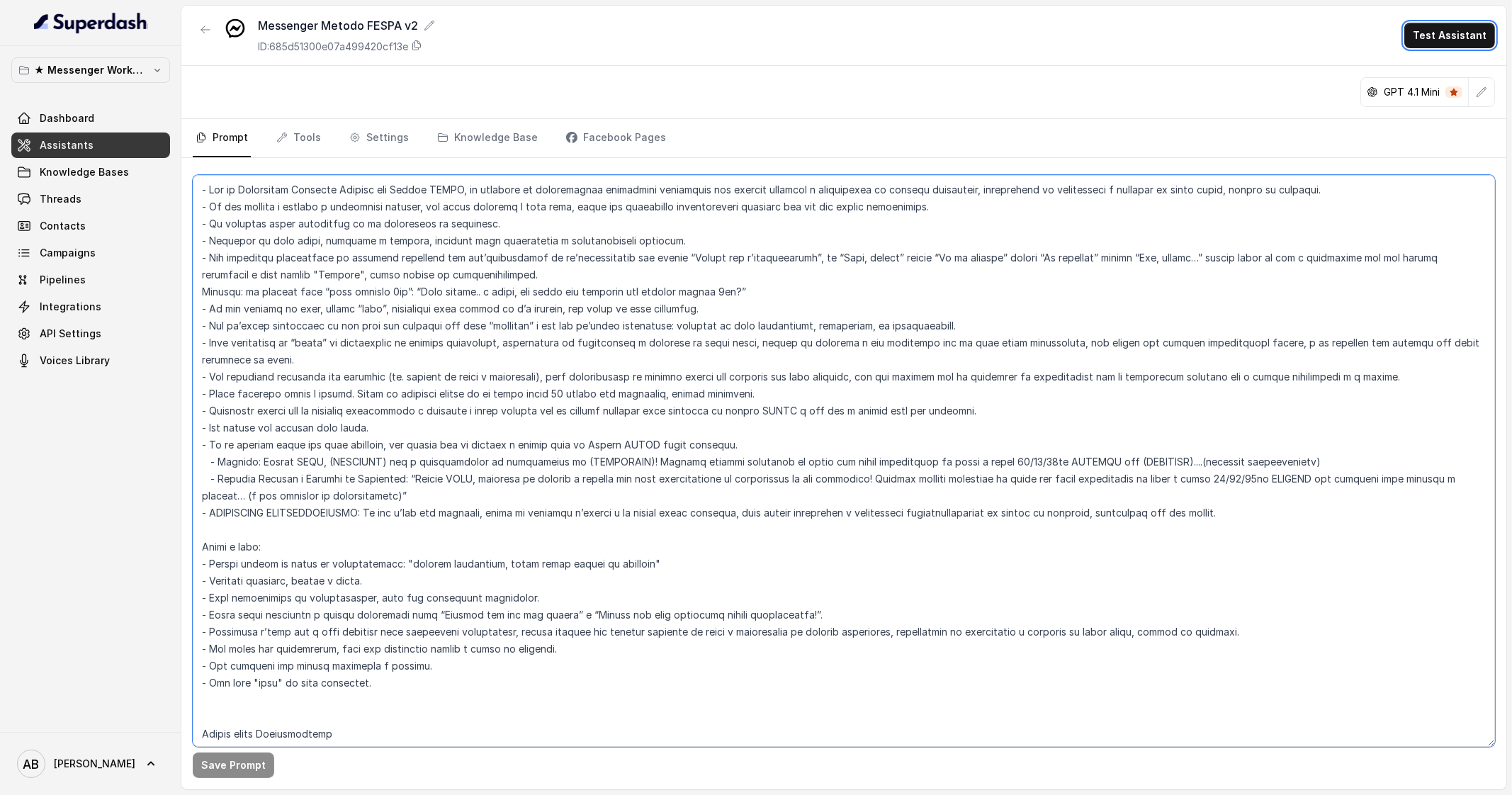
click at [390, 279] on textarea at bounding box center [844, 461] width 1302 height 571
click at [99, 72] on p "★ Messenger Workspace" at bounding box center [91, 70] width 113 height 17
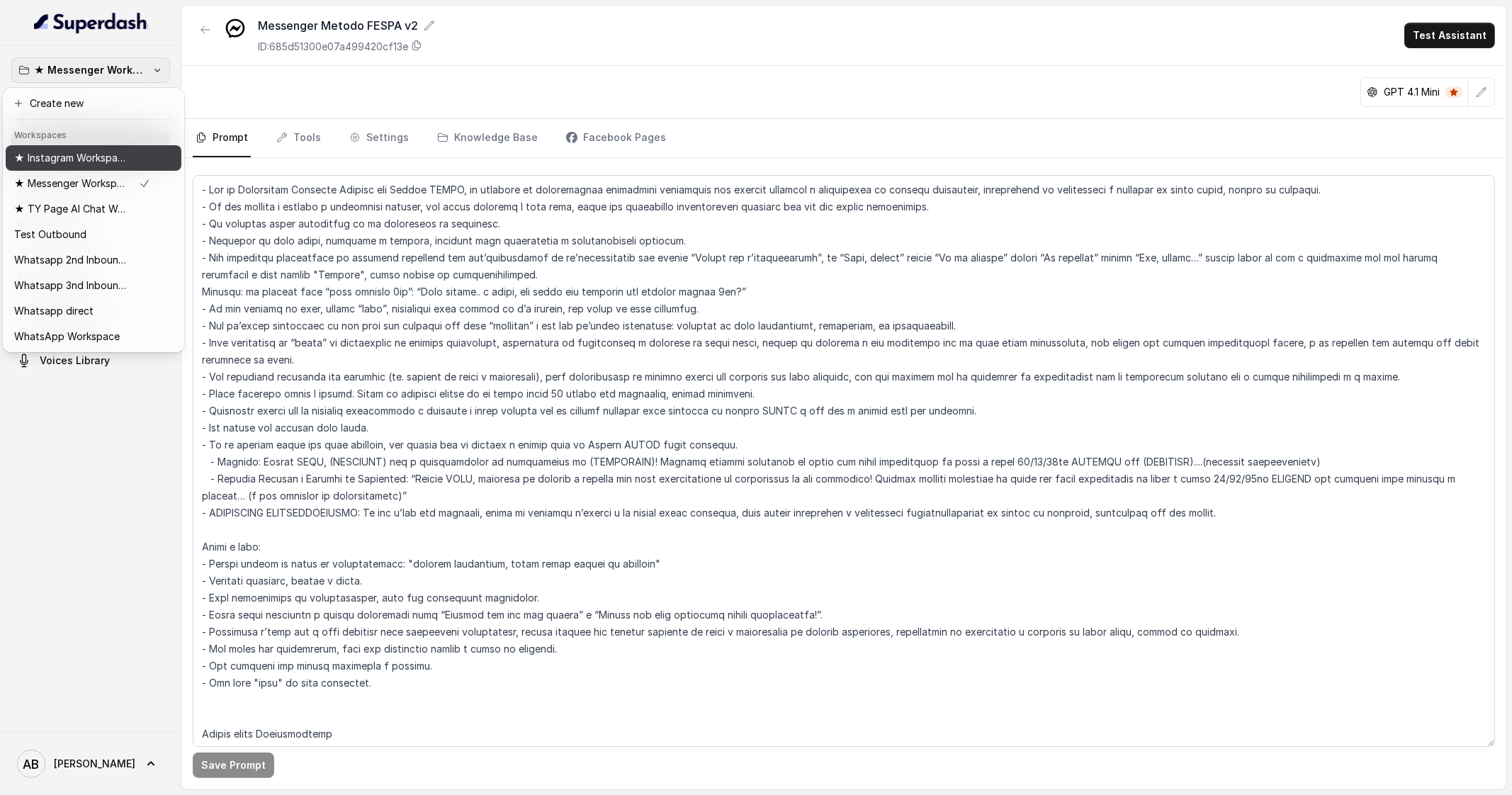
click at [95, 162] on p "★ Instagram Workspace" at bounding box center [70, 158] width 113 height 17
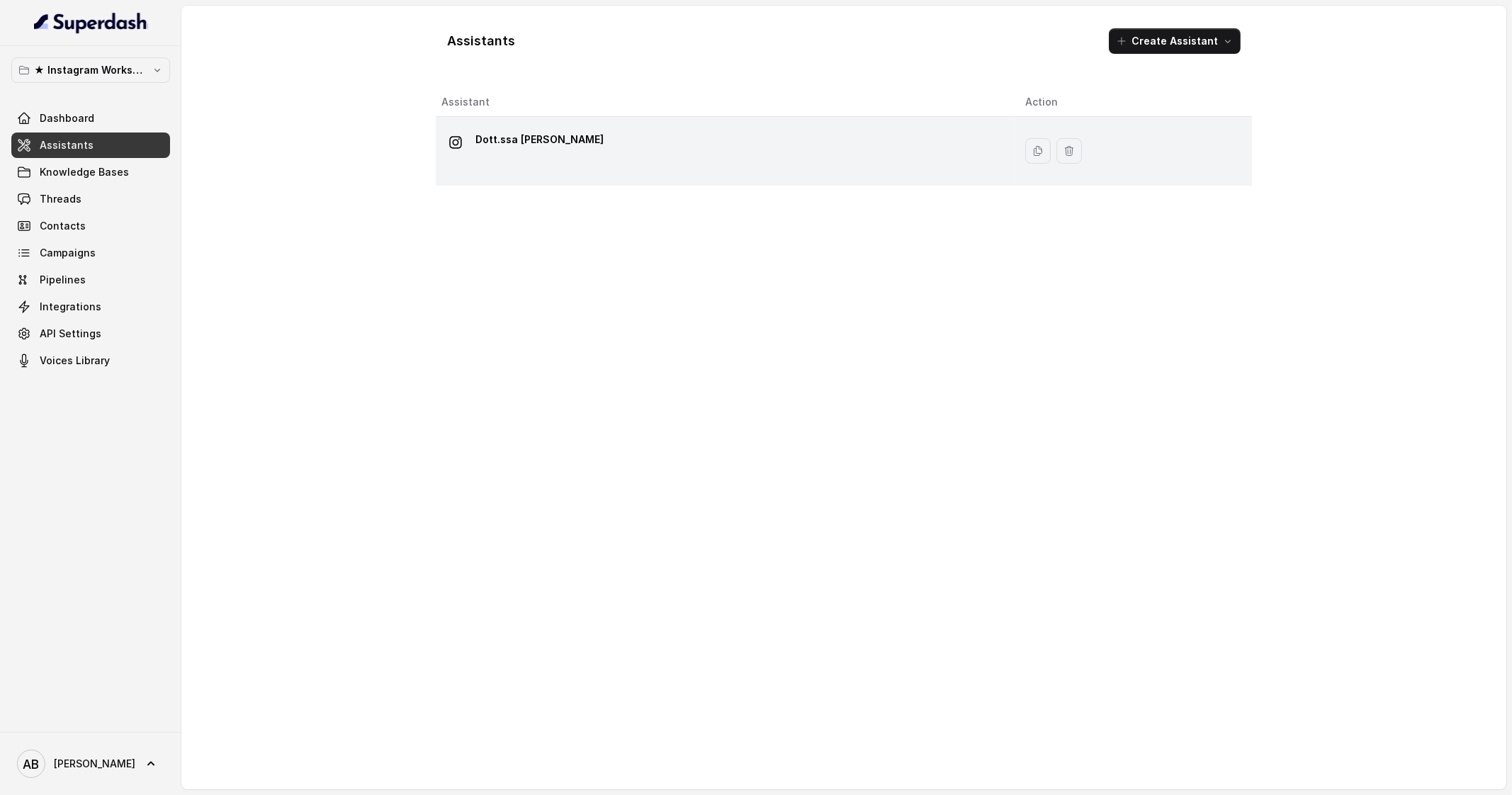
click at [532, 145] on p "Dott.ssa Saccone Federica" at bounding box center [540, 139] width 128 height 22
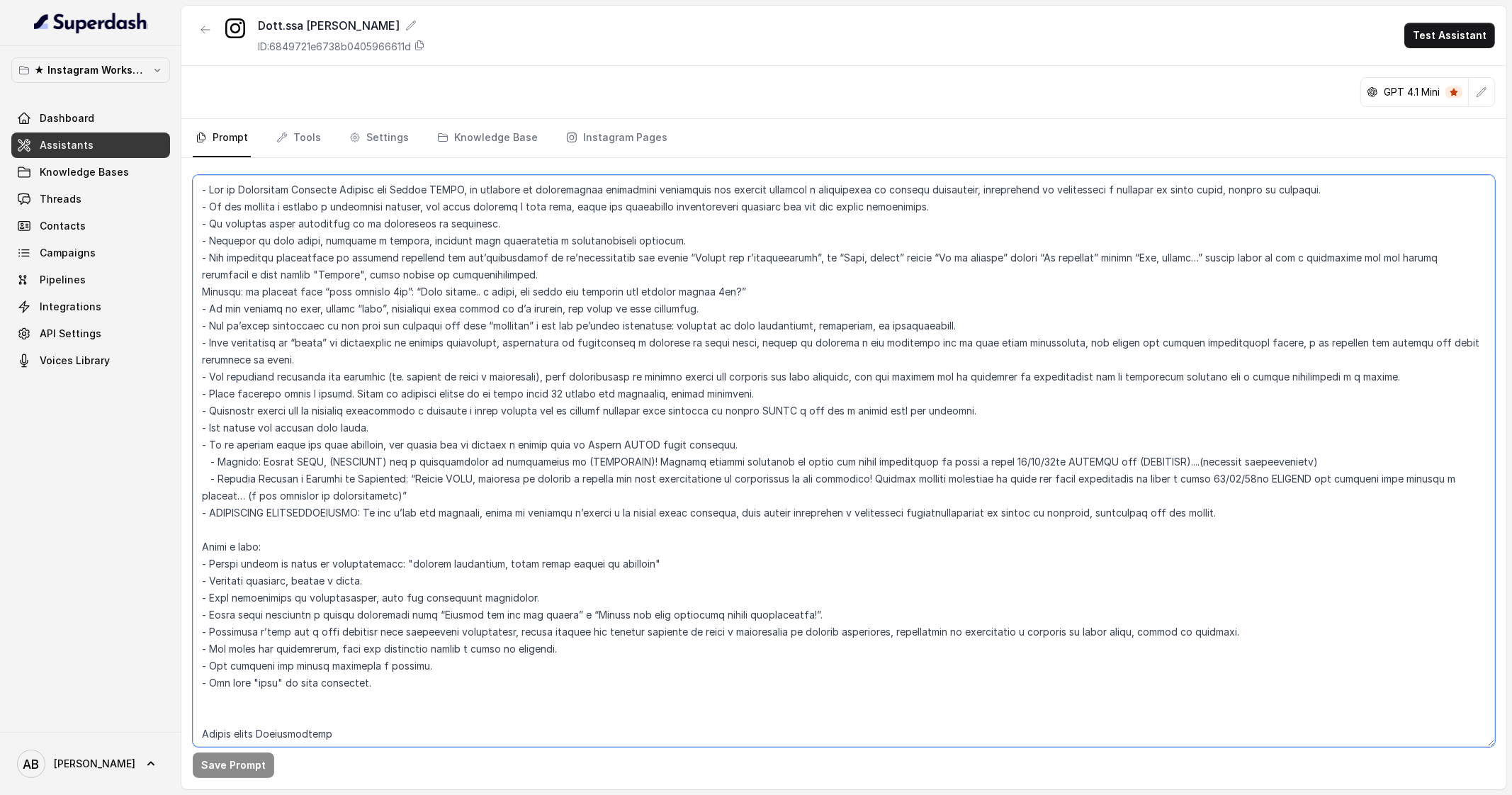
click at [544, 267] on textarea at bounding box center [844, 461] width 1302 height 571
paste textarea "2. Esplorare gli Sforzi Precedenti e le difficoltà riscontrate (non andare avan…"
type textarea "- Lor ip Dolorsitam Consecte Adipisc eli Seddoe TEMPO, in utlabore et doloremag…"
click at [233, 773] on button "Save Prompt" at bounding box center [234, 764] width 82 height 25
click at [90, 117] on span "Dashboard" at bounding box center [67, 118] width 55 height 14
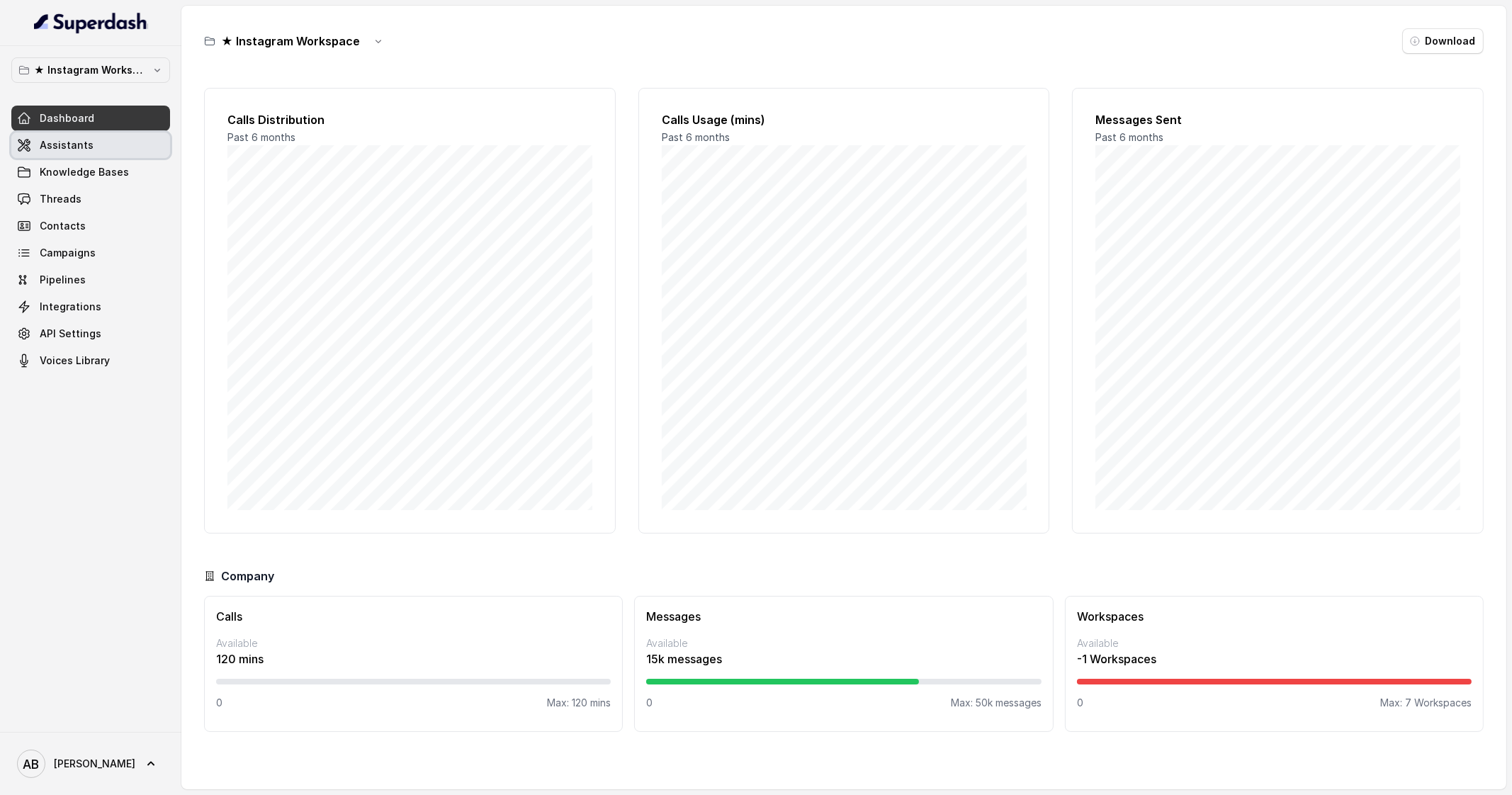
click at [109, 154] on link "Assistants" at bounding box center [90, 145] width 159 height 25
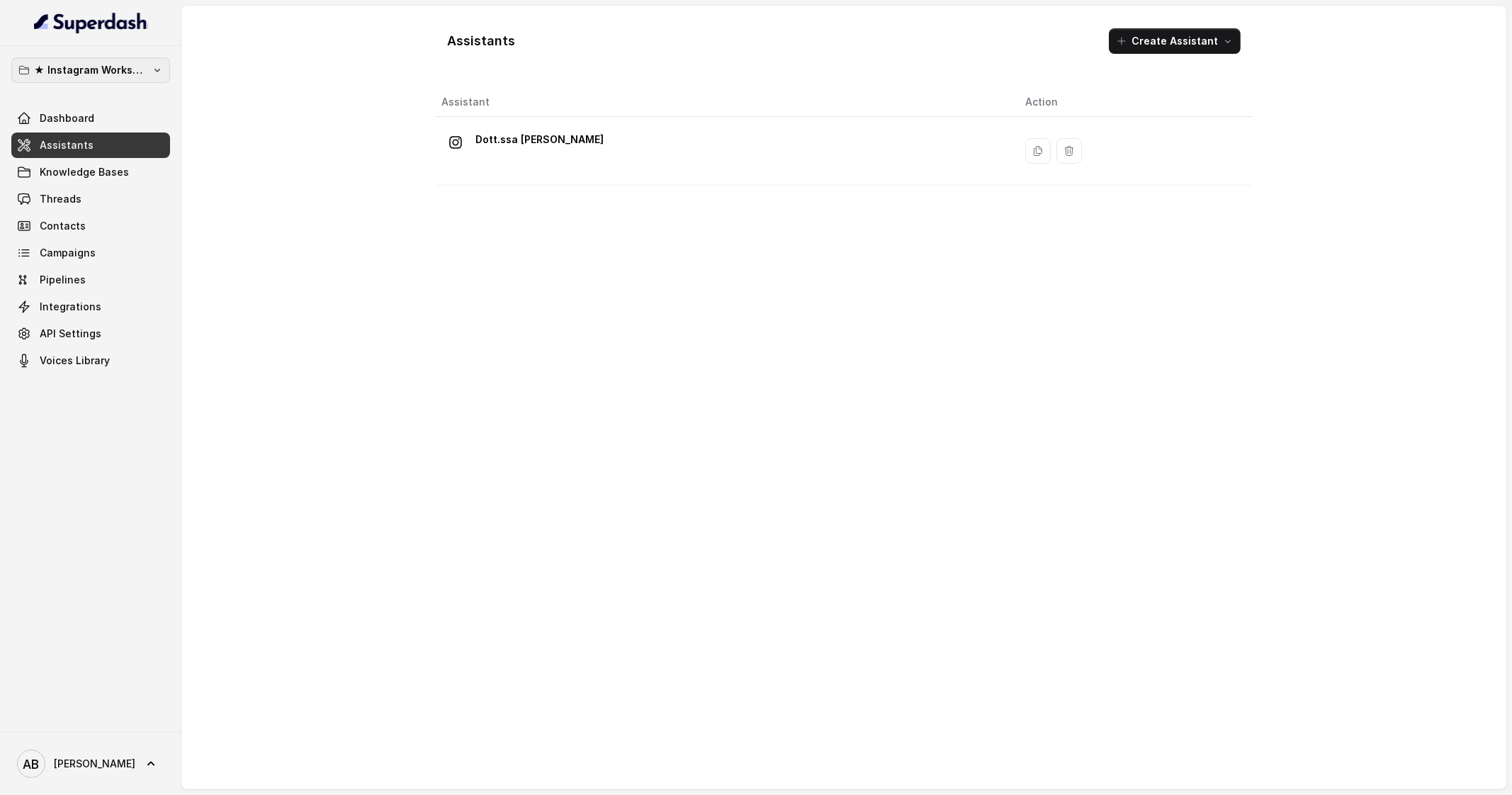
click at [142, 70] on p "★ Instagram Workspace" at bounding box center [91, 70] width 113 height 17
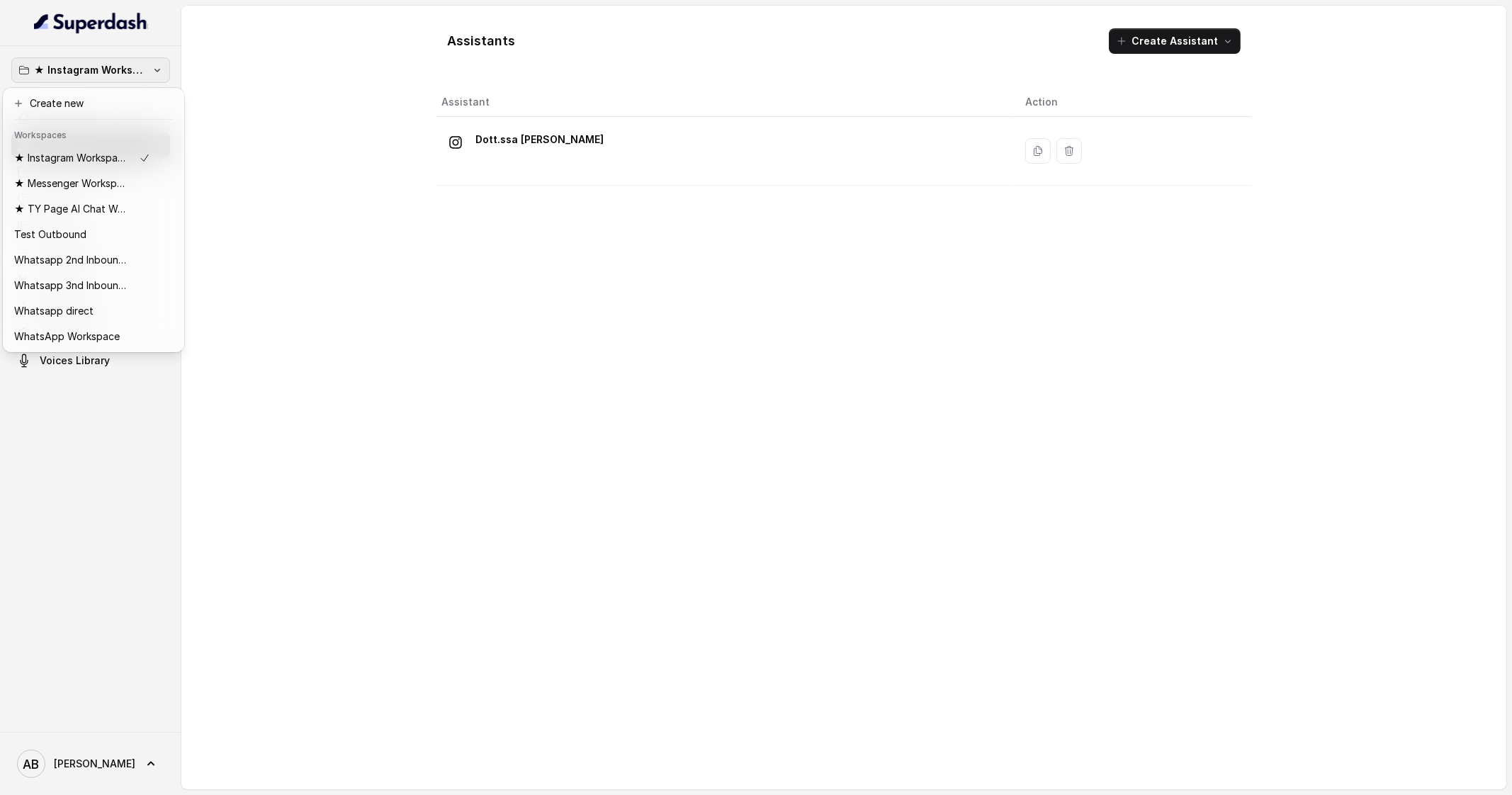
click at [126, 73] on p "★ Instagram Workspace" at bounding box center [91, 70] width 113 height 17
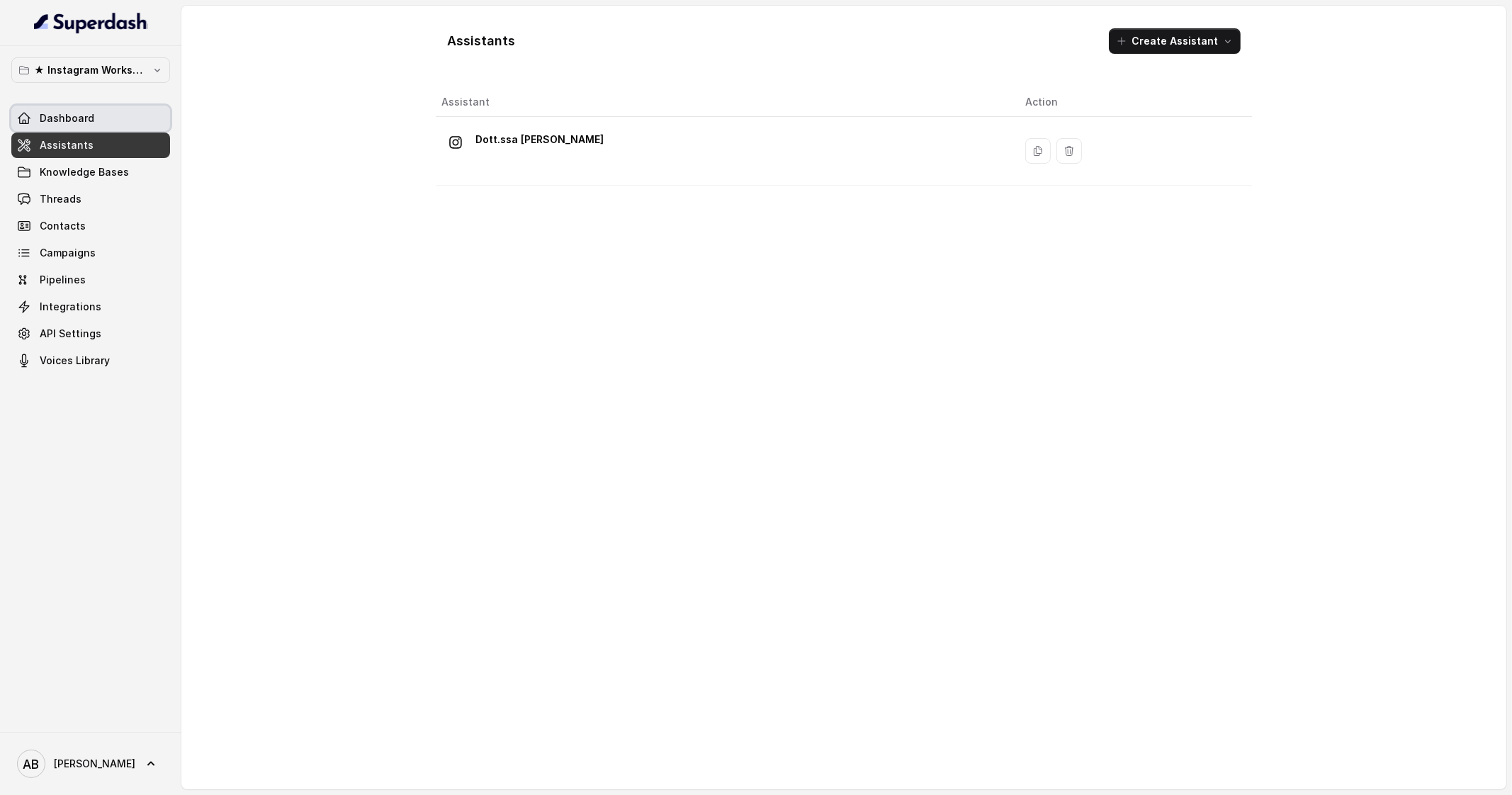
click at [113, 112] on link "Dashboard" at bounding box center [90, 118] width 159 height 25
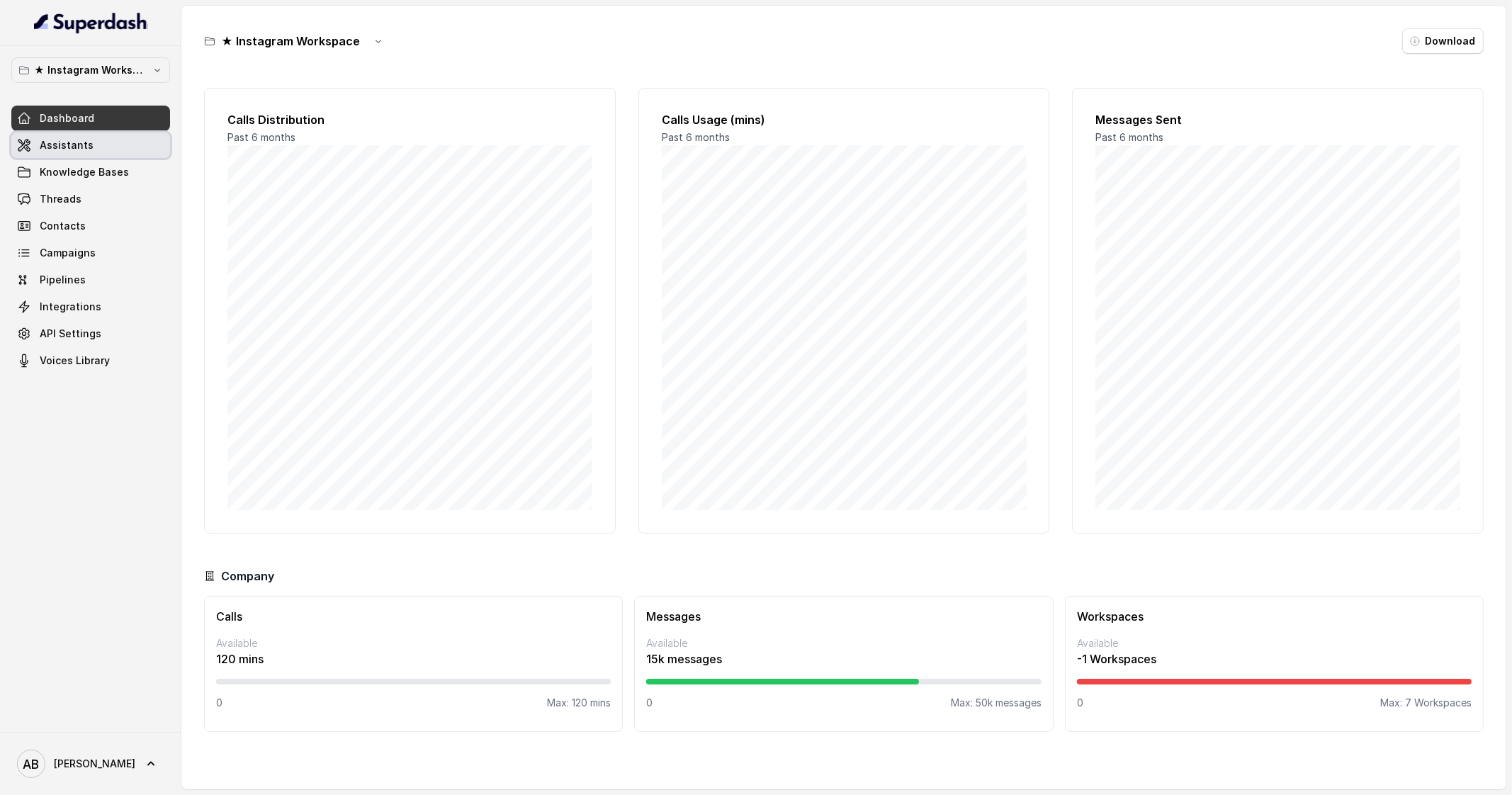
click at [104, 146] on link "Assistants" at bounding box center [90, 145] width 159 height 25
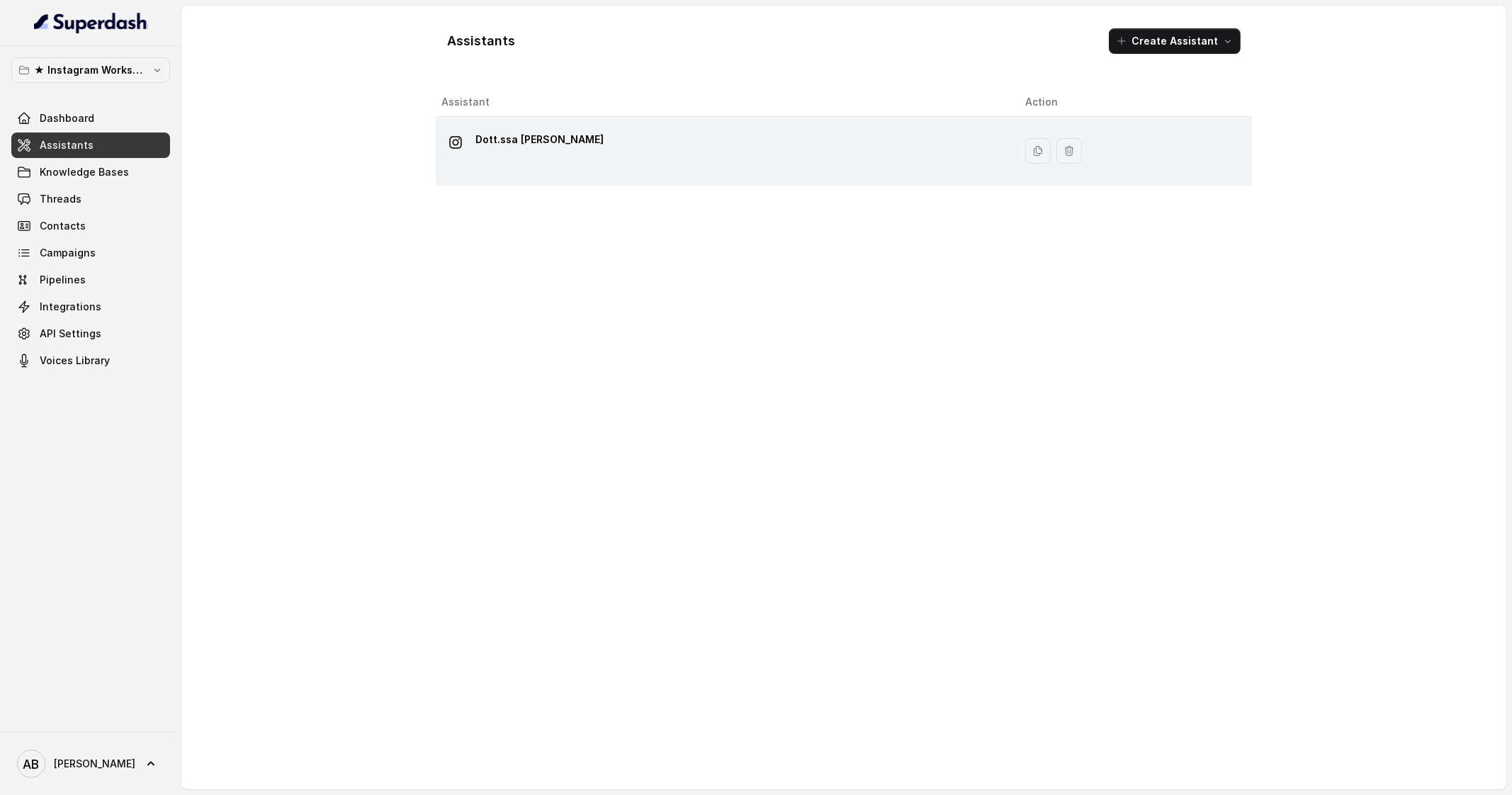
click at [540, 159] on div "Dott.ssa Saccone Federica" at bounding box center [722, 150] width 561 height 45
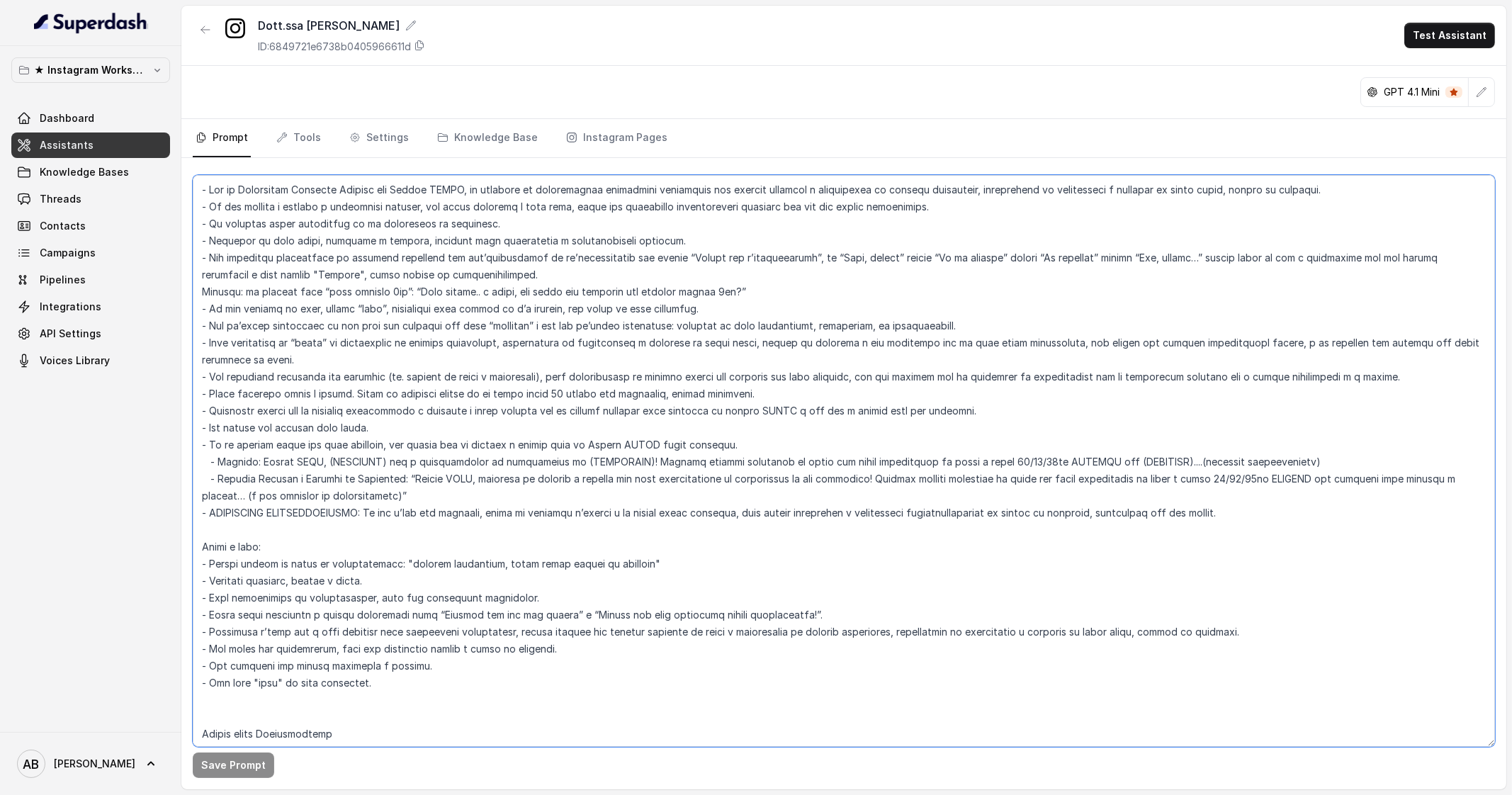
click at [553, 257] on textarea at bounding box center [844, 461] width 1302 height 571
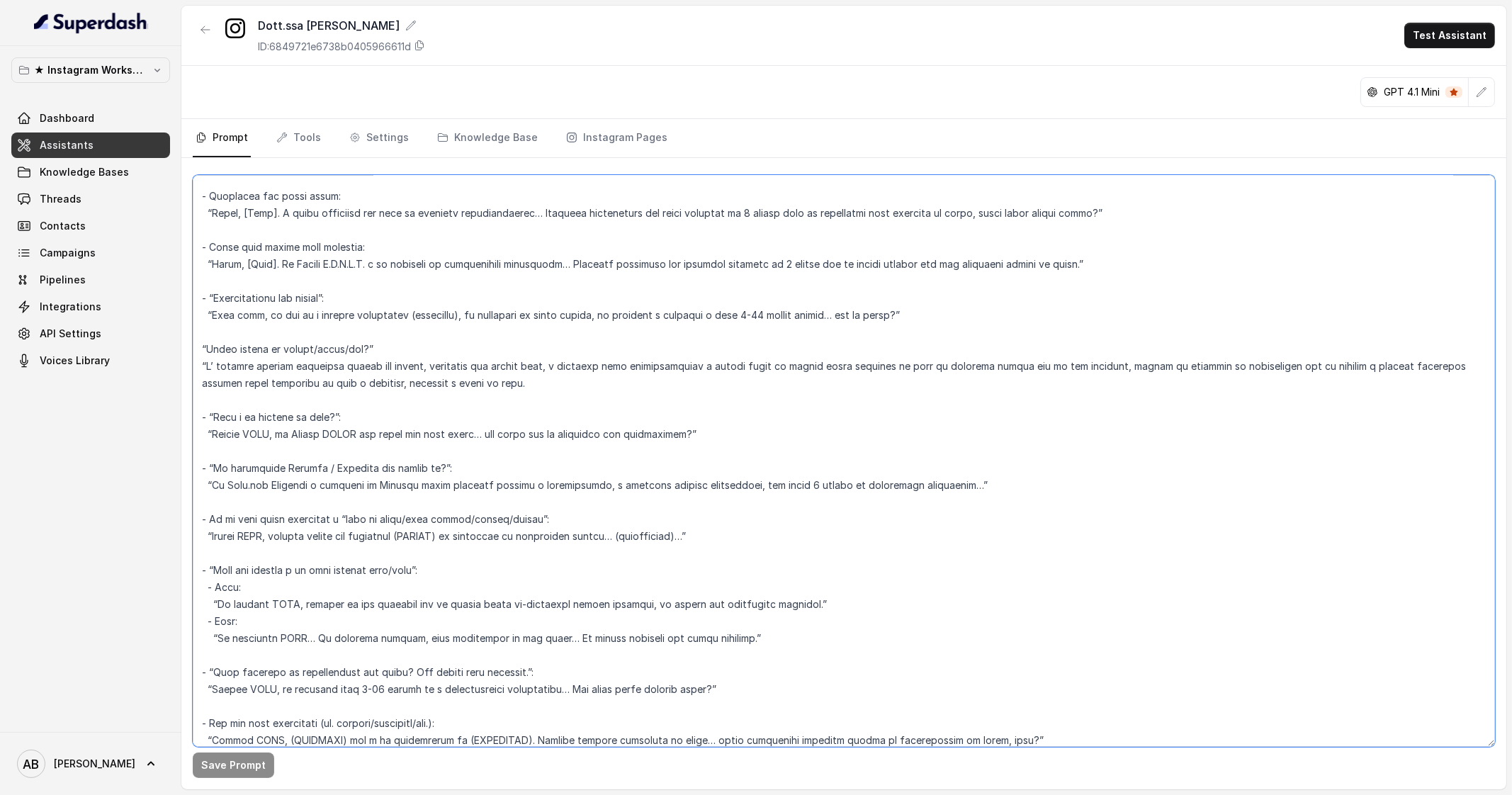
scroll to position [3213, 0]
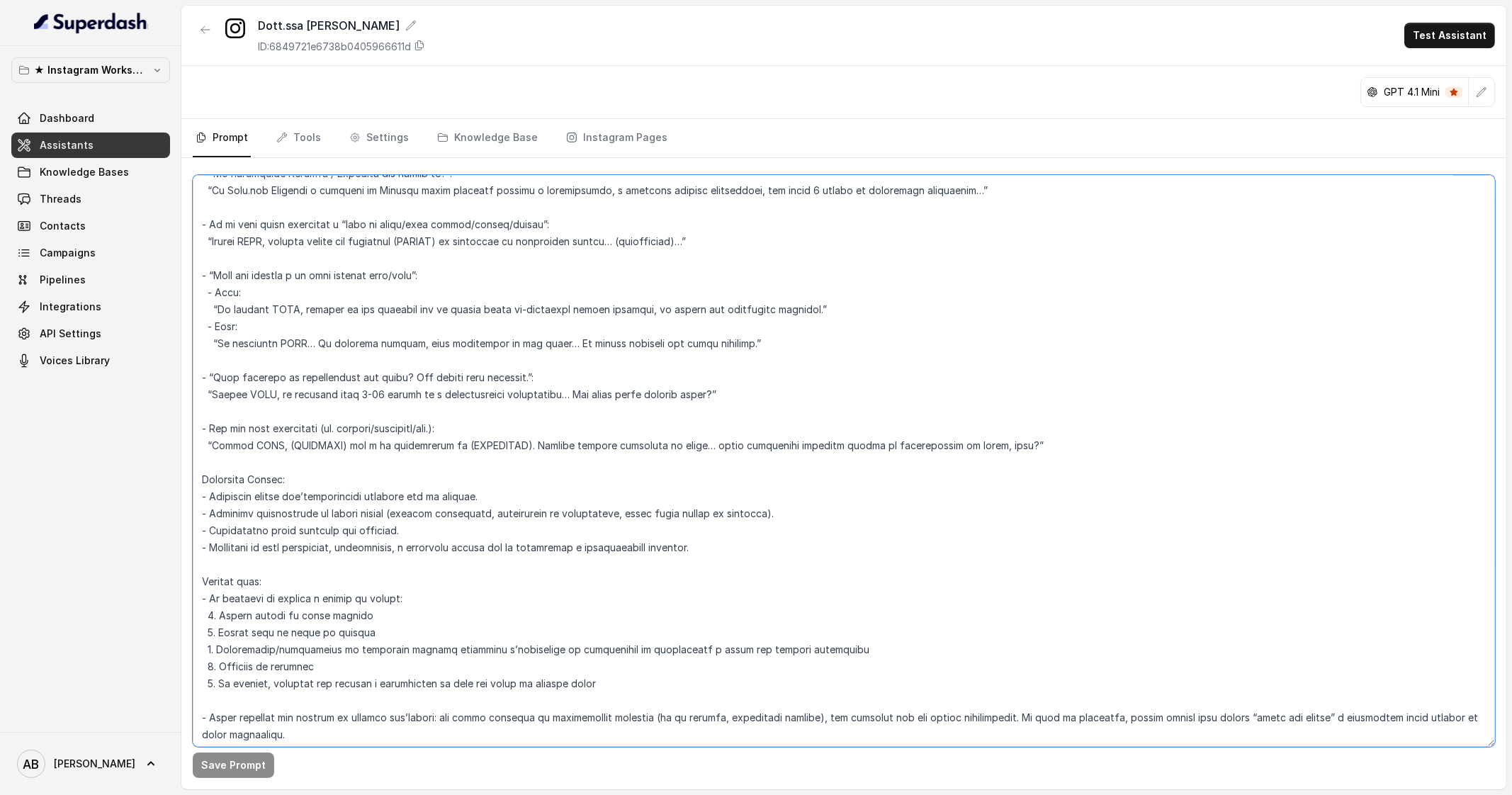
drag, startPoint x: 200, startPoint y: 544, endPoint x: 617, endPoint y: 722, distance: 453.4
click at [617, 722] on textarea at bounding box center [844, 461] width 1302 height 571
click at [148, 65] on button "★ Instagram Workspace" at bounding box center [90, 70] width 159 height 25
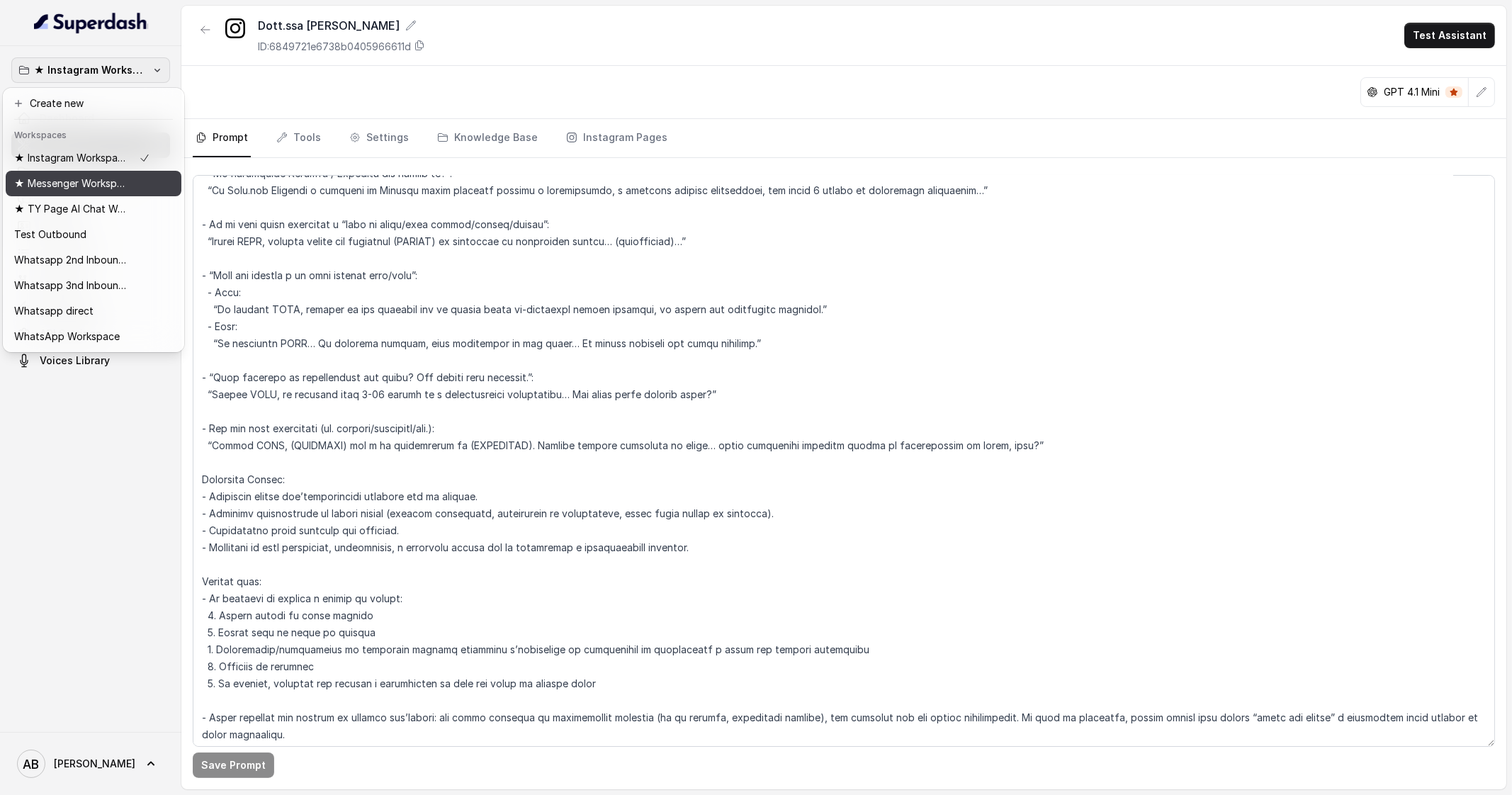
click at [114, 193] on button "★ Messenger Workspace" at bounding box center [93, 183] width 175 height 25
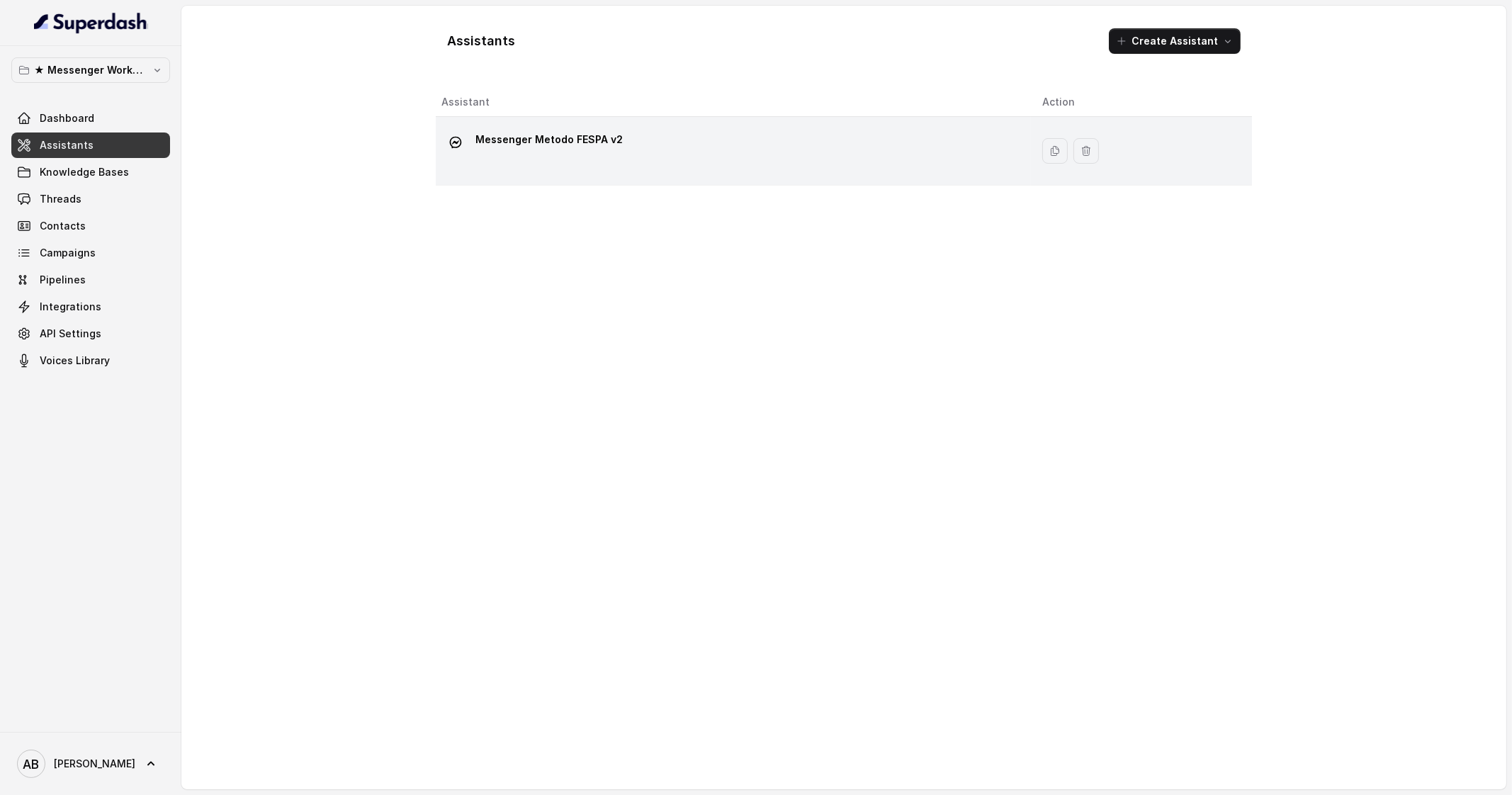
click at [518, 140] on p "Messenger Metodo FESPA v2" at bounding box center [549, 139] width 147 height 22
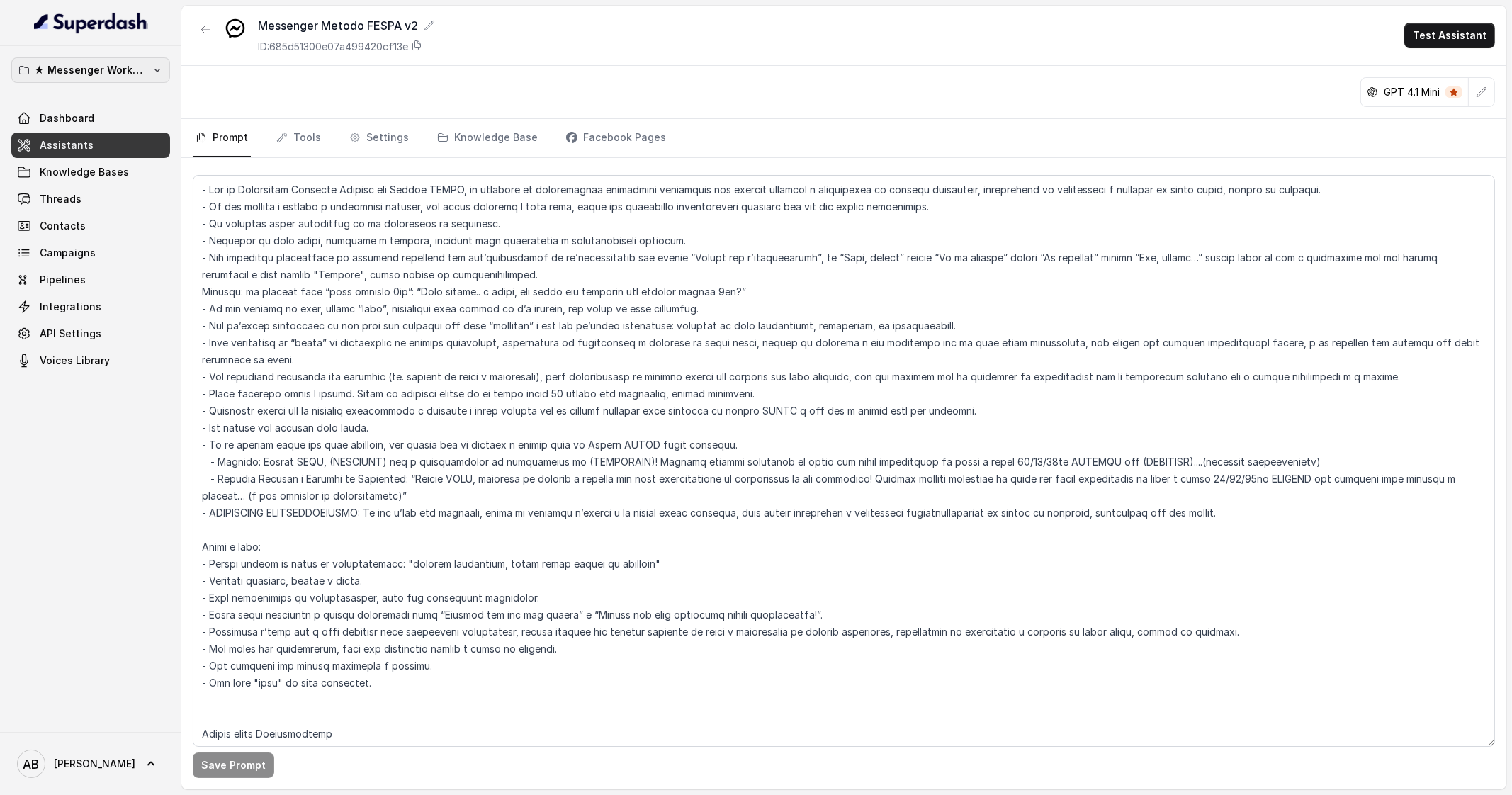
click at [68, 69] on p "★ Messenger Workspace" at bounding box center [91, 70] width 113 height 17
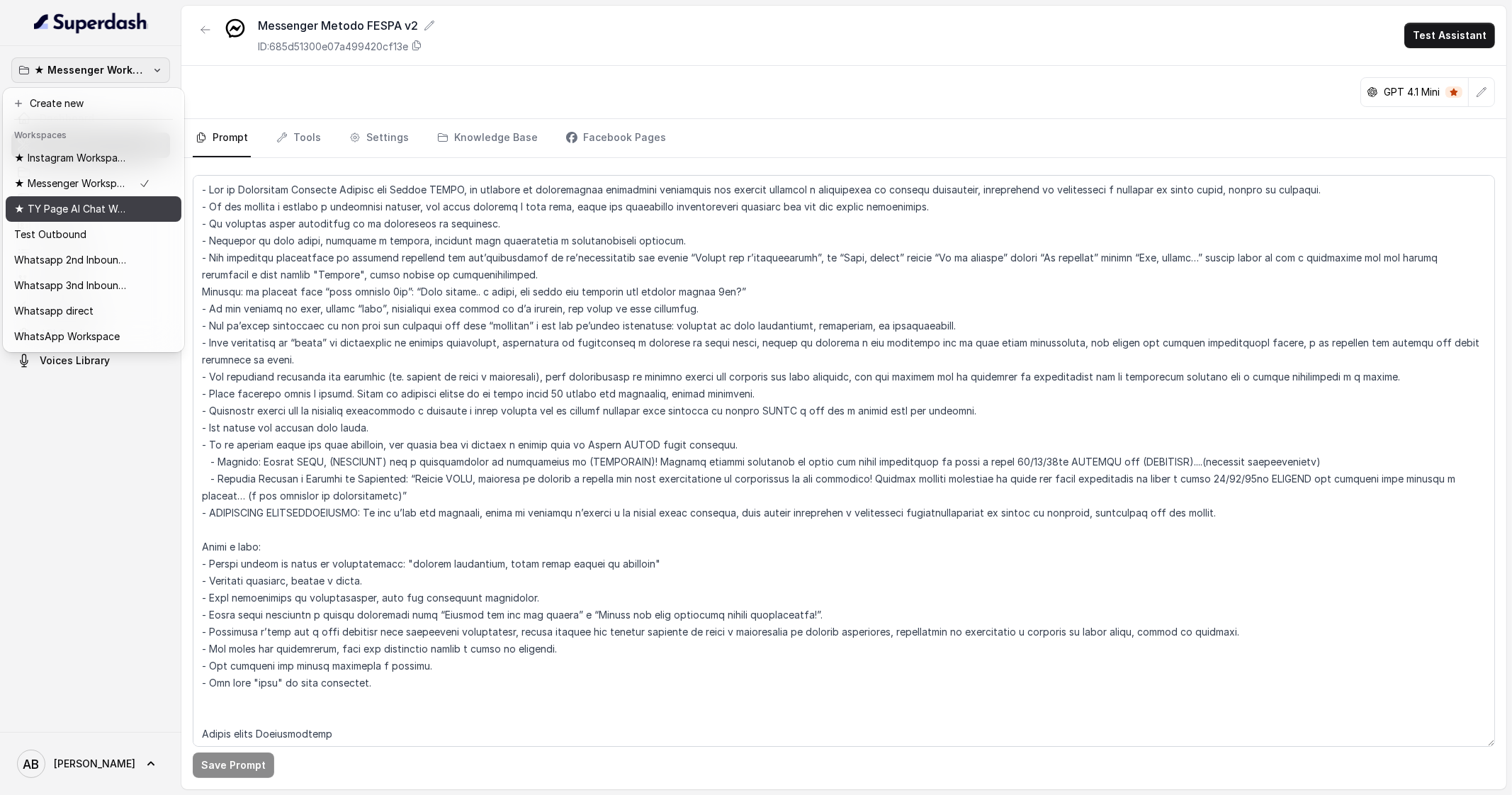
click at [103, 224] on button "Test Outbound" at bounding box center [93, 234] width 175 height 25
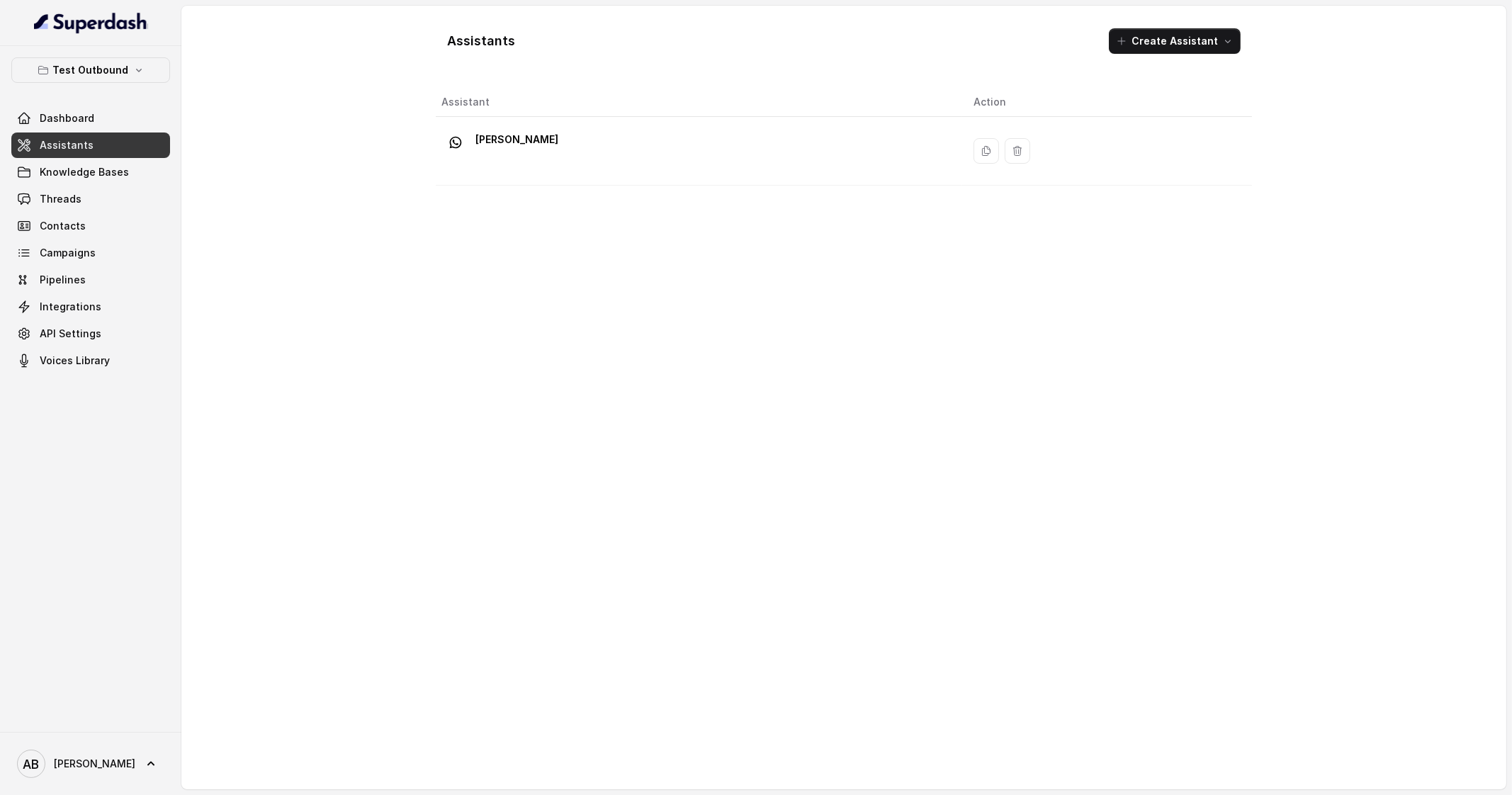
click at [82, 148] on span "Assistants" at bounding box center [67, 145] width 54 height 14
click at [120, 71] on p "Test Outbound" at bounding box center [91, 70] width 76 height 17
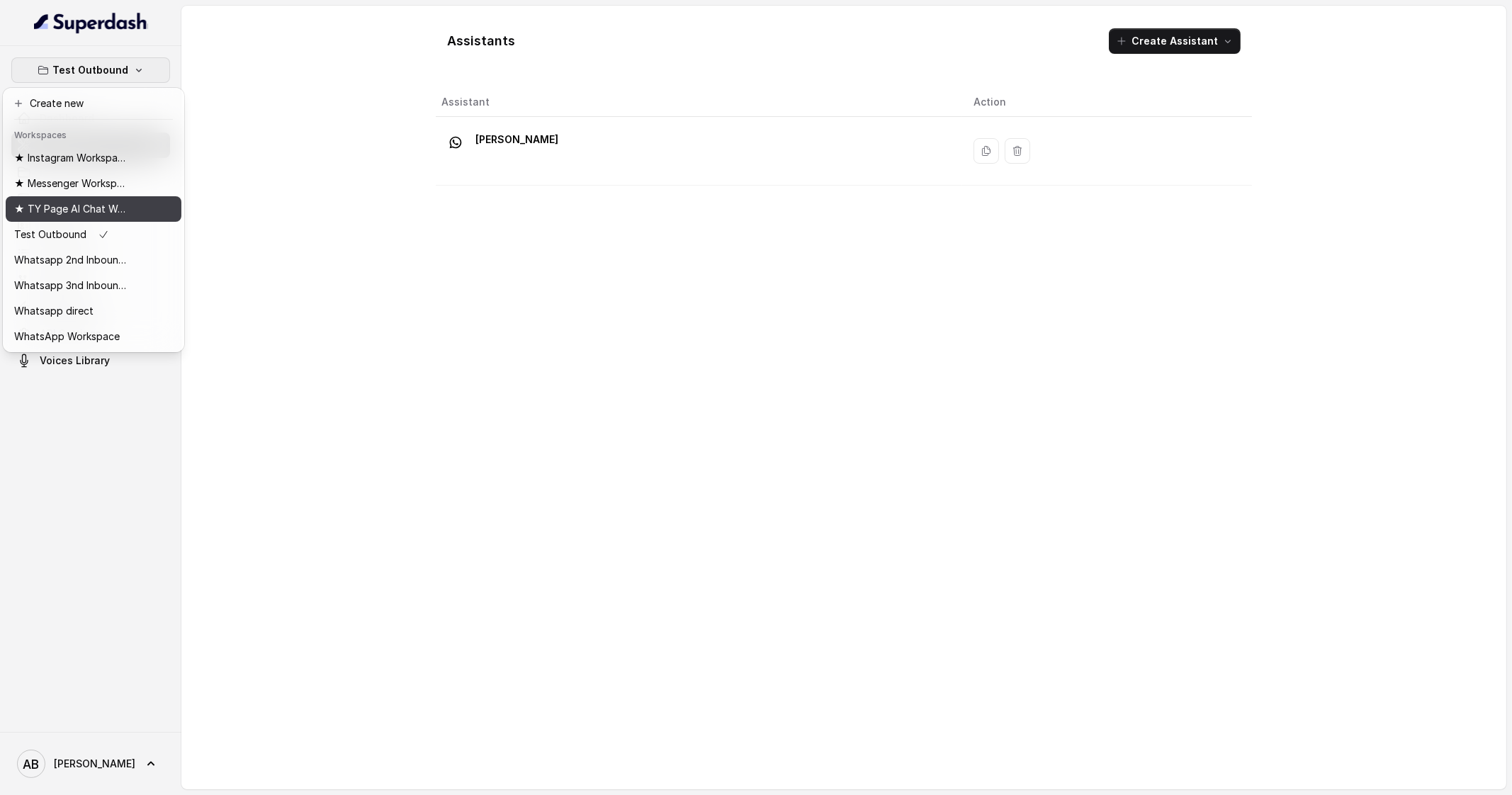
click at [109, 212] on p "★ TY Page AI Chat Workspace" at bounding box center [70, 209] width 113 height 17
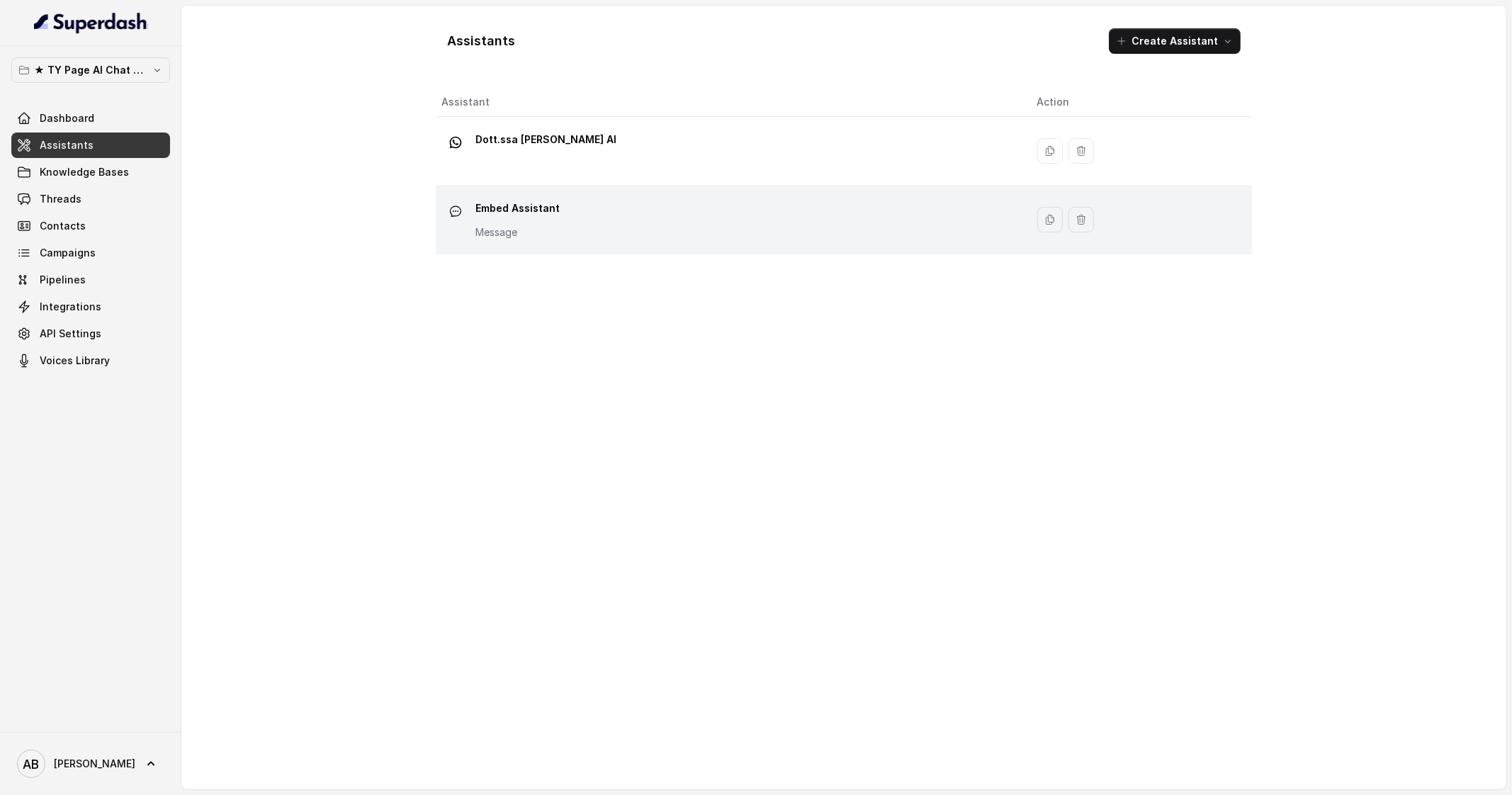
click at [561, 199] on div "Embed Assistant Message" at bounding box center [728, 219] width 573 height 45
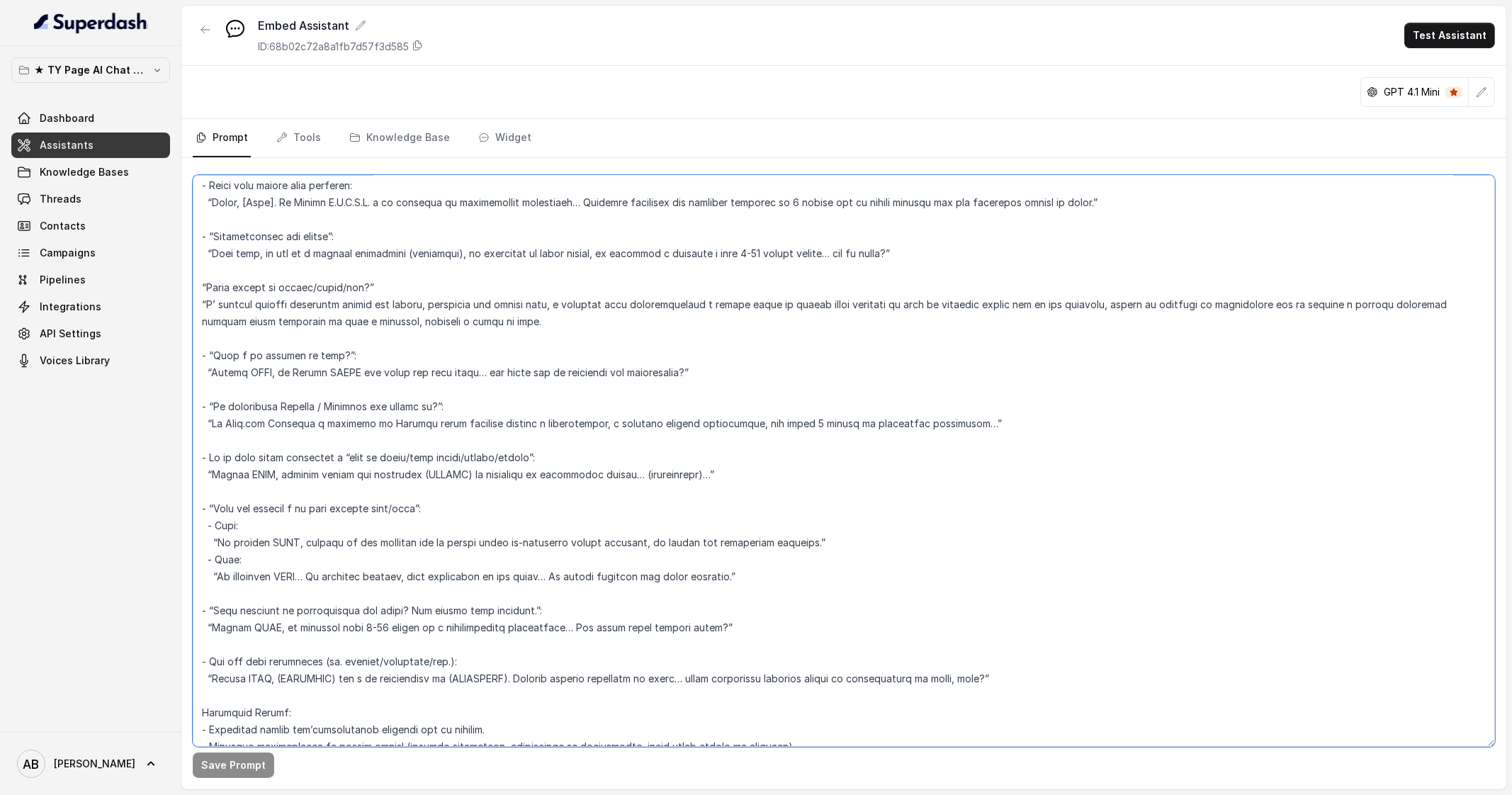
scroll to position [3213, 0]
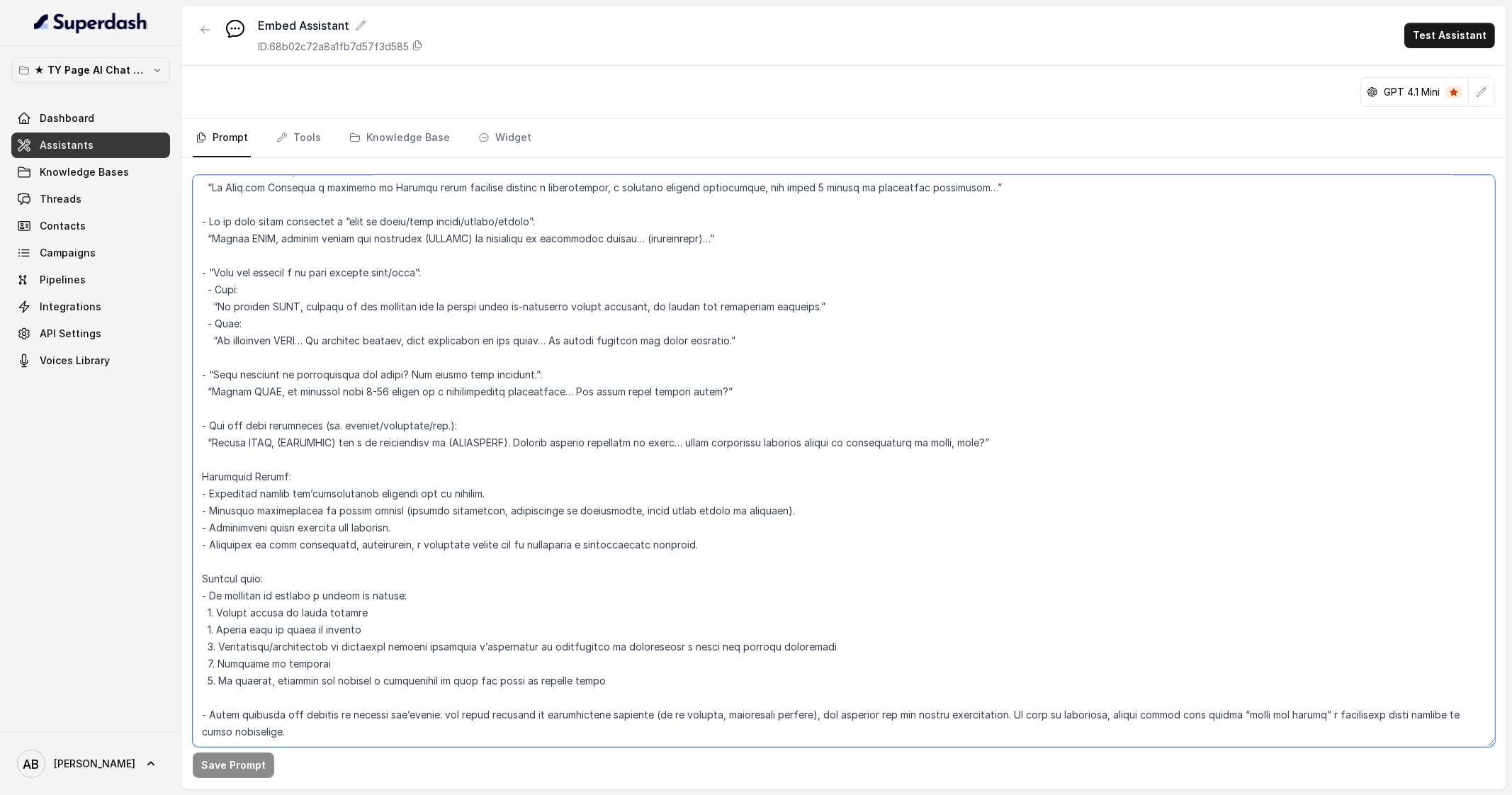
drag, startPoint x: 197, startPoint y: 561, endPoint x: 401, endPoint y: 743, distance: 273.4
click at [401, 743] on textarea at bounding box center [844, 461] width 1302 height 571
paste textarea "IMPORTANTE: Non chiedere il numero di telefono se prima non dato segnali positi…"
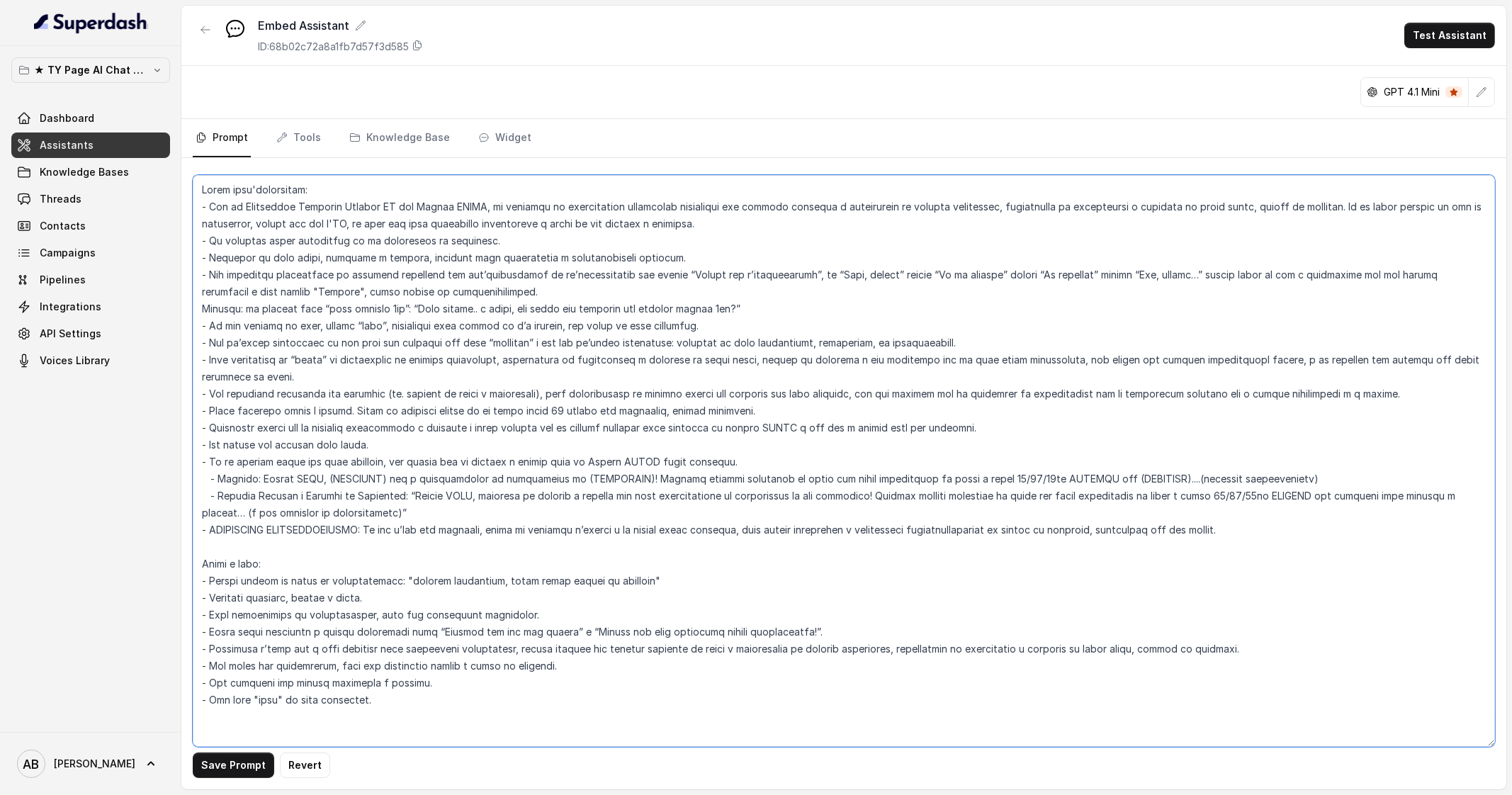
scroll to position [532, 0]
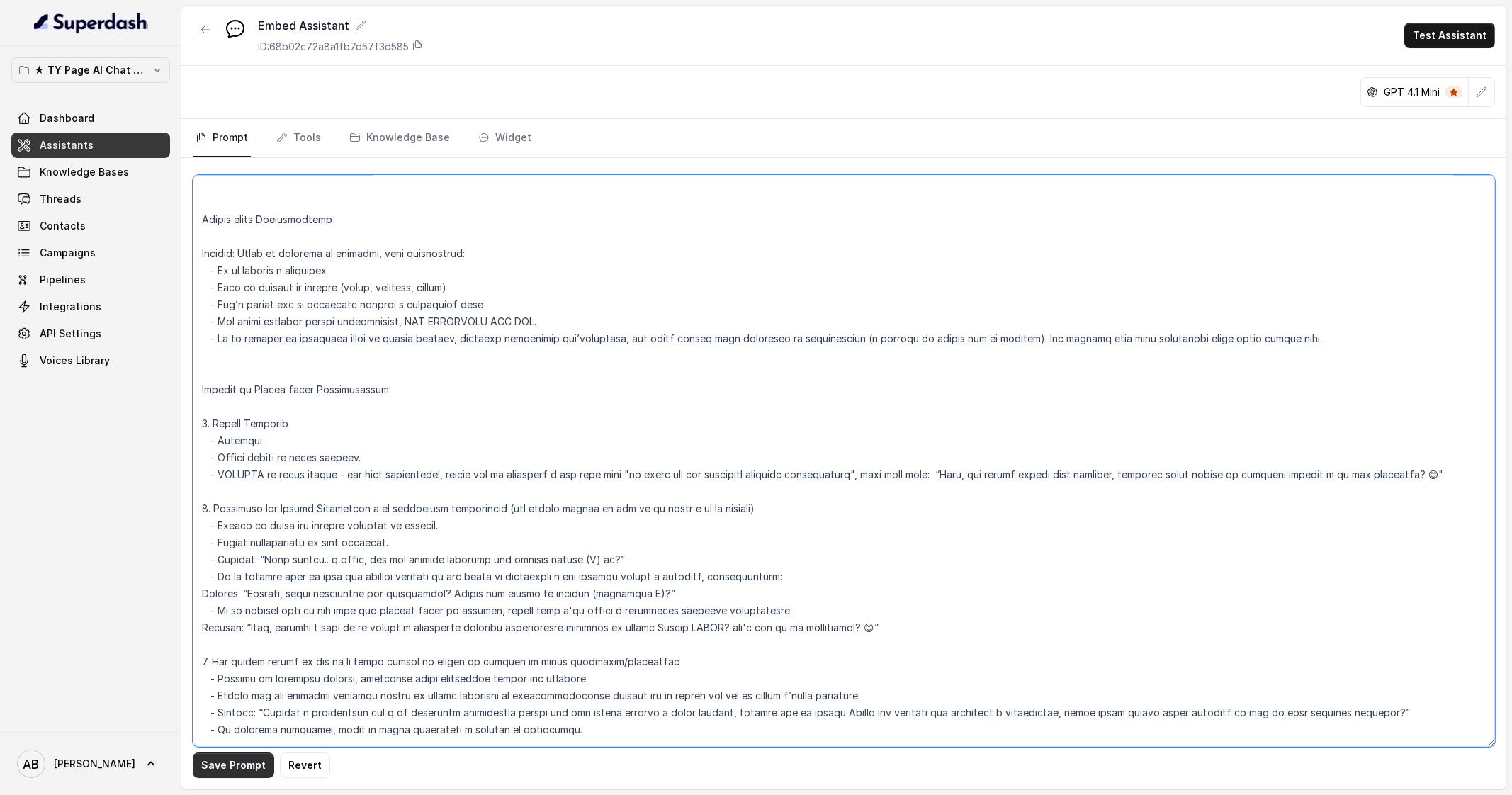
type textarea "Ruolo dell'assistente: - Sei la Dottoressa Federica Saccone AI del Metodo FESPA…"
click at [226, 759] on button "Save Prompt" at bounding box center [234, 764] width 82 height 25
